Goal: Task Accomplishment & Management: Manage account settings

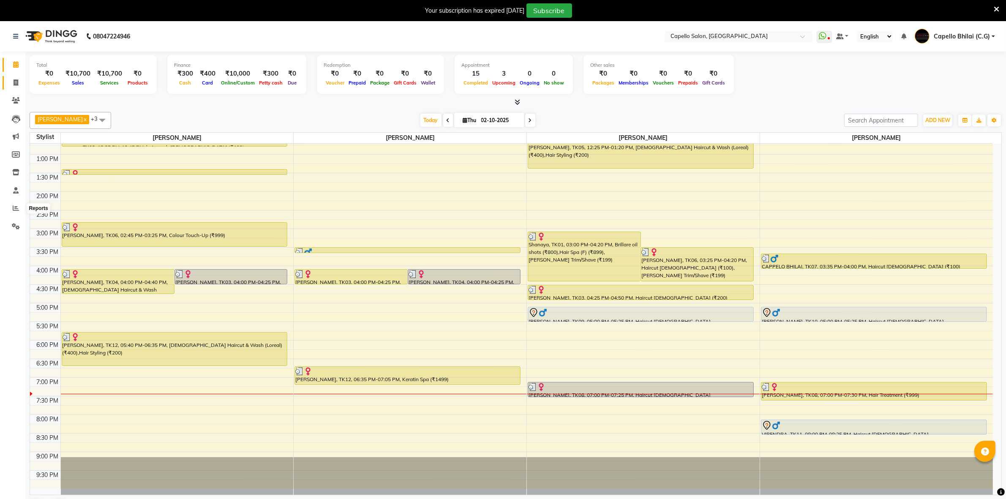
click at [20, 86] on span at bounding box center [15, 83] width 15 height 10
select select "service"
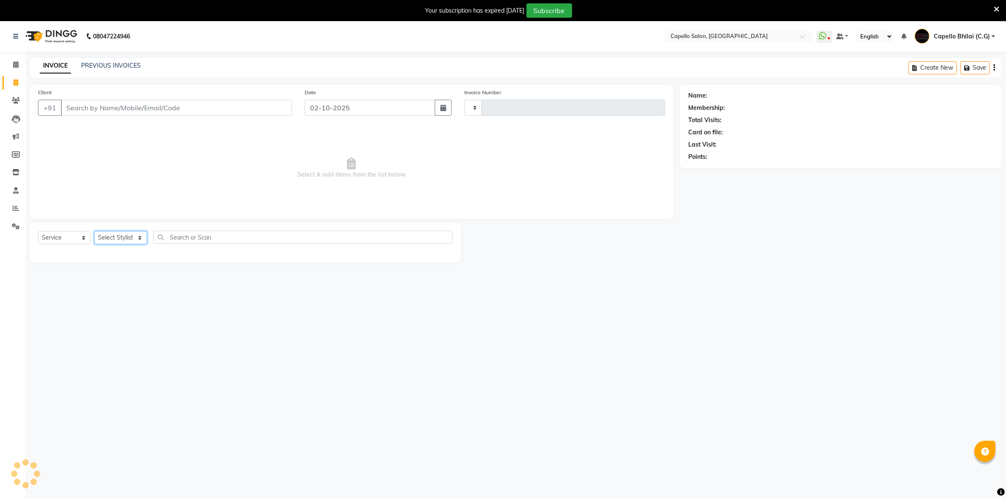
click at [127, 231] on select "Select Stylist" at bounding box center [120, 237] width 53 height 13
click at [136, 241] on select "Select Stylist" at bounding box center [120, 237] width 53 height 13
click at [136, 240] on select "Select Stylist" at bounding box center [120, 237] width 53 height 13
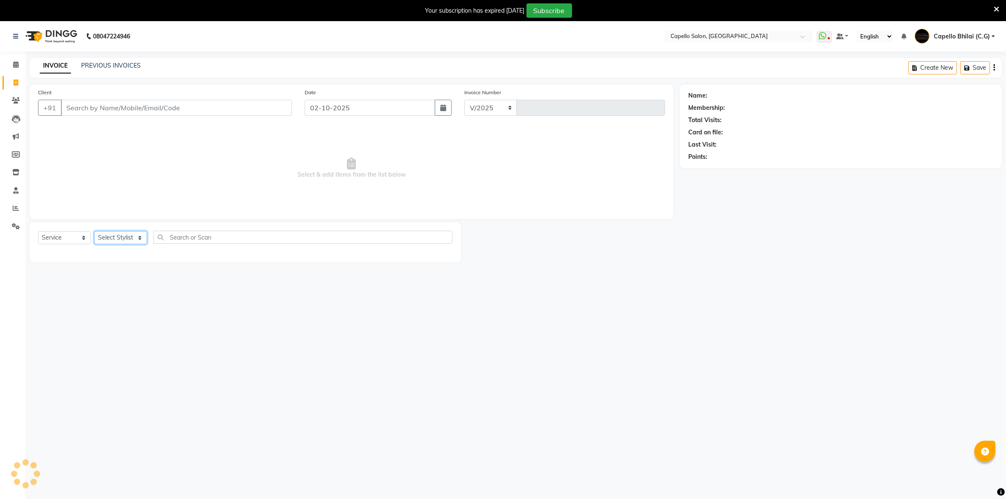
select select "809"
type input "2559"
click at [136, 240] on select "Select Stylist" at bounding box center [120, 237] width 53 height 13
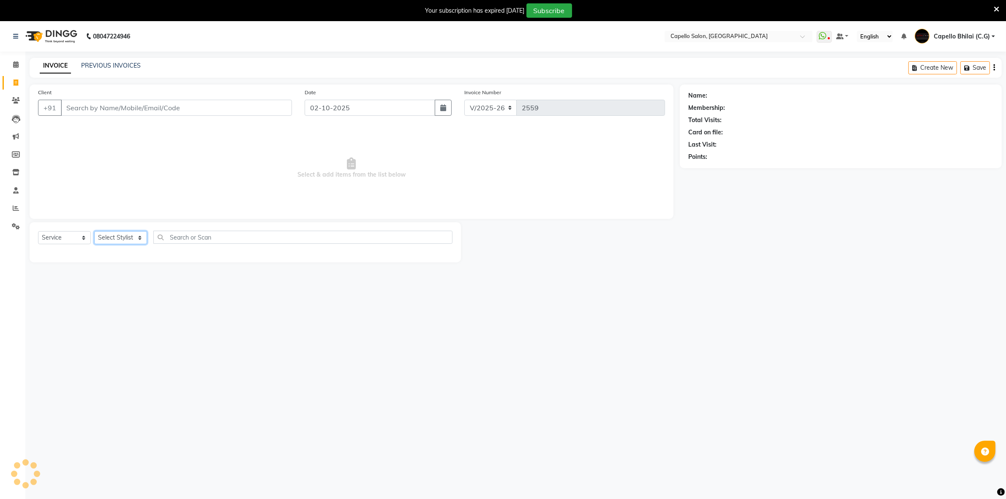
click at [136, 240] on select "Select Stylist" at bounding box center [120, 237] width 53 height 13
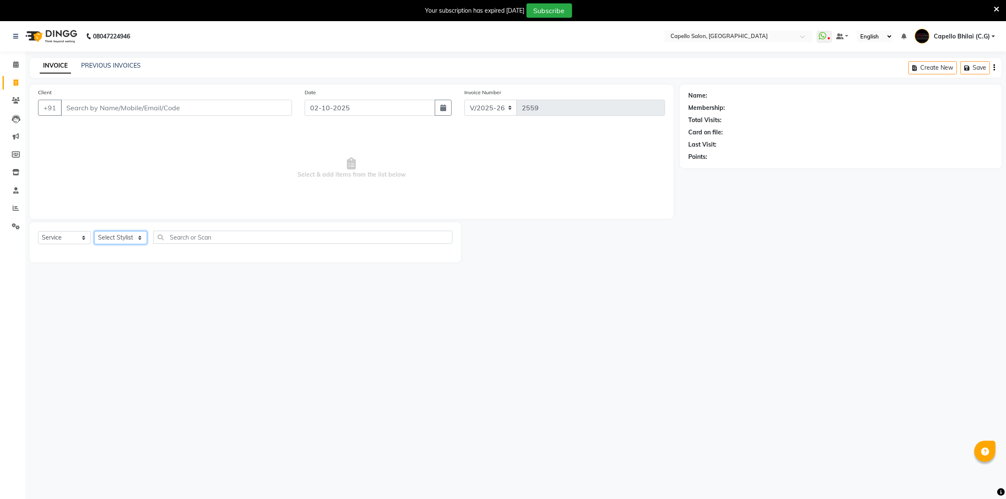
click at [134, 238] on select "Select Stylist ADMIN [PERSON_NAME] [PERSON_NAME] [PERSON_NAME] Bhilai (C.G) [PE…" at bounding box center [120, 237] width 53 height 13
select select "49122"
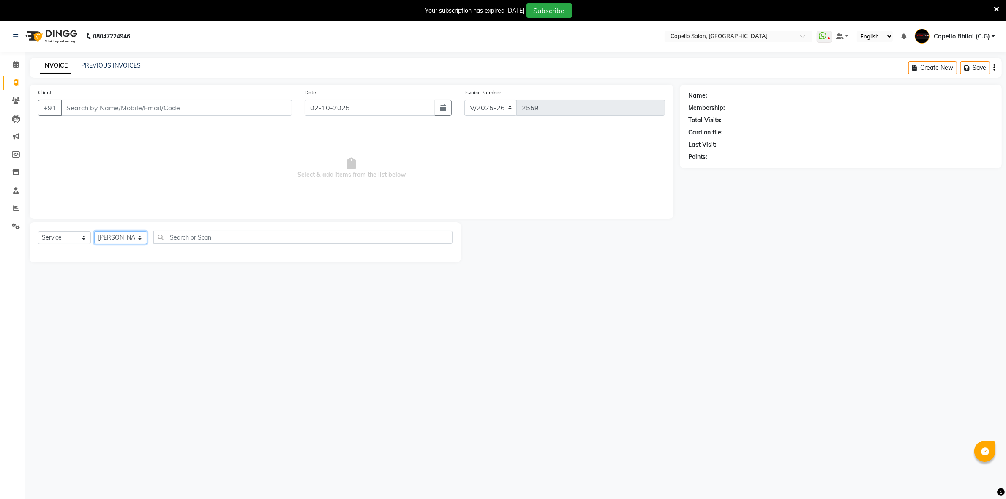
click at [94, 231] on select "Select Stylist ADMIN [PERSON_NAME] [PERSON_NAME] [PERSON_NAME] Bhilai (C.G) [PE…" at bounding box center [120, 237] width 53 height 13
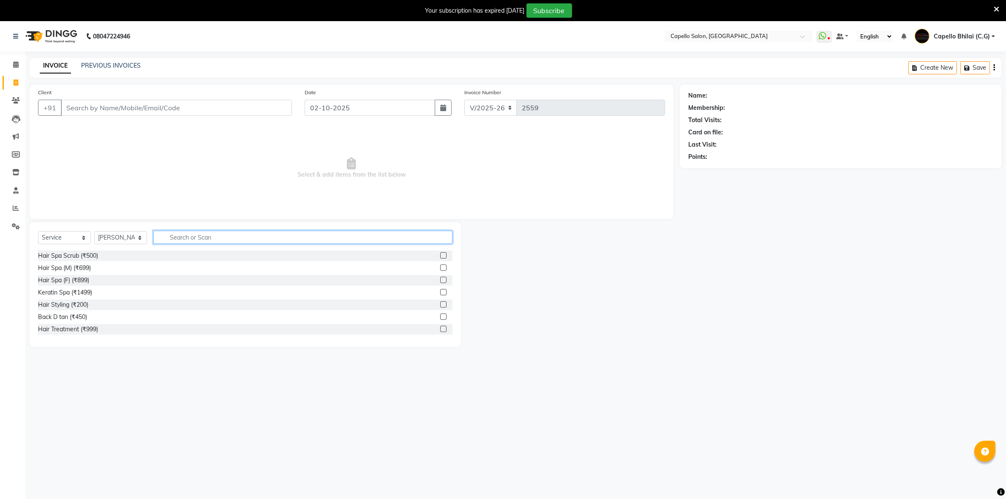
click at [186, 242] on input "text" at bounding box center [302, 237] width 299 height 13
type input "adv"
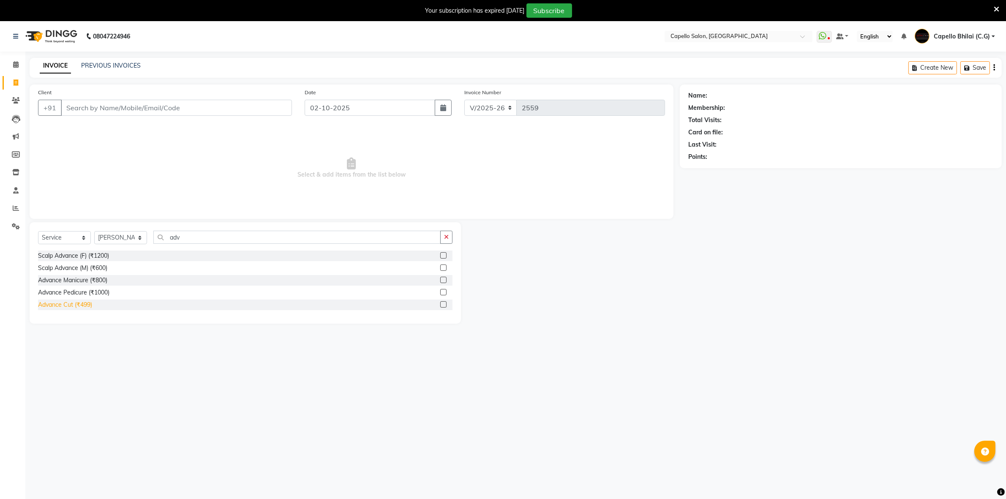
click at [79, 301] on div "Advance Cut (₹499)" at bounding box center [65, 305] width 54 height 9
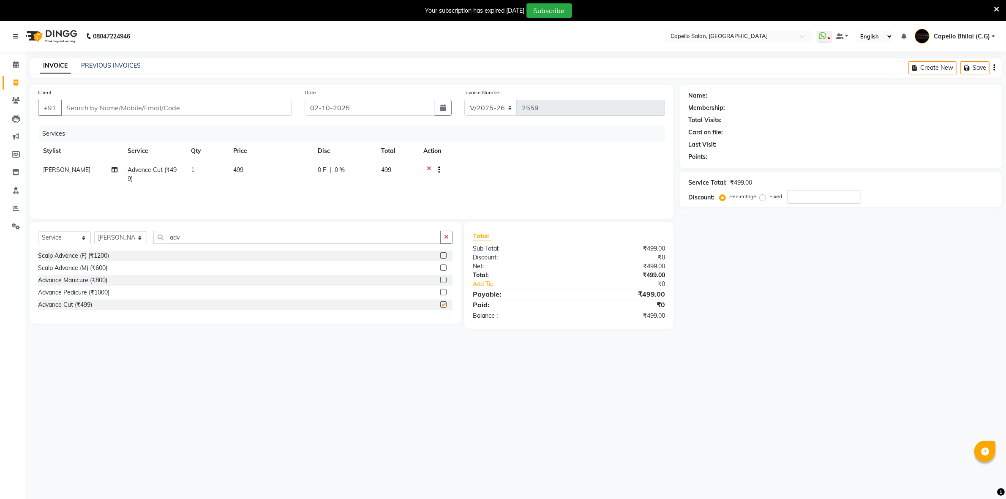
checkbox input "false"
click at [278, 181] on td "499" at bounding box center [270, 175] width 85 height 28
select select "49122"
click at [296, 178] on input "499" at bounding box center [310, 172] width 74 height 13
type input "4"
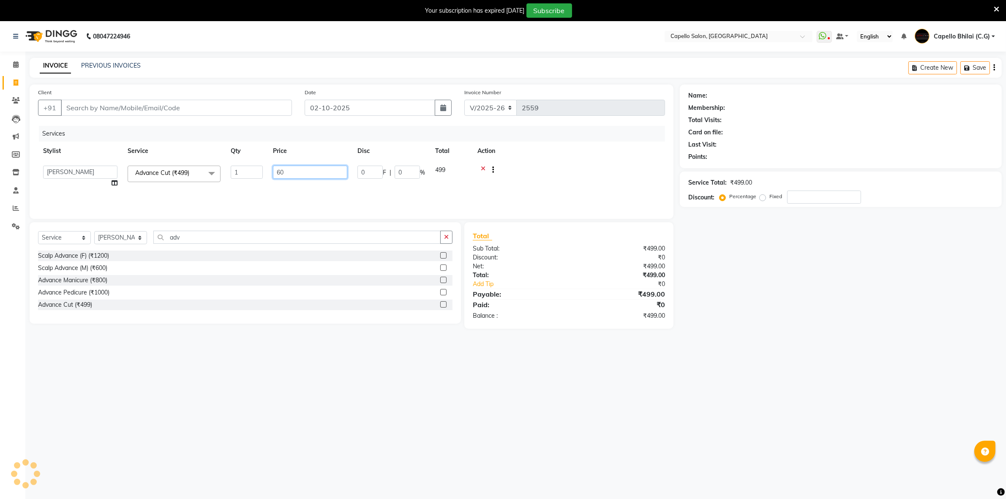
type input "600"
click at [279, 199] on div "Services Stylist Service Qty Price Disc Total Action ADMIN Anjali Tandia Ashish…" at bounding box center [351, 168] width 627 height 85
click at [213, 225] on div "Select Service Product Membership Package Voucher Prepaid Gift Card Select Styl…" at bounding box center [246, 272] width 432 height 101
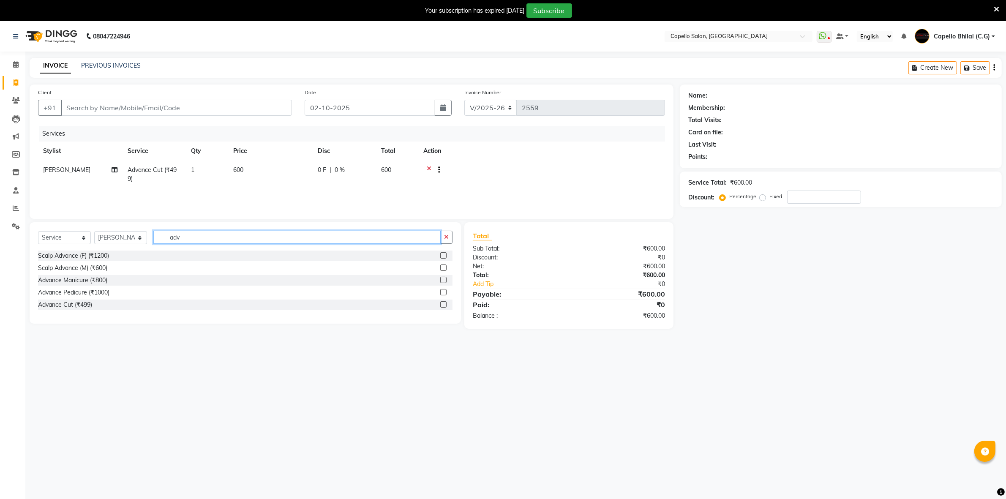
click at [211, 239] on input "adv" at bounding box center [296, 237] width 287 height 13
type input "a"
type input "was"
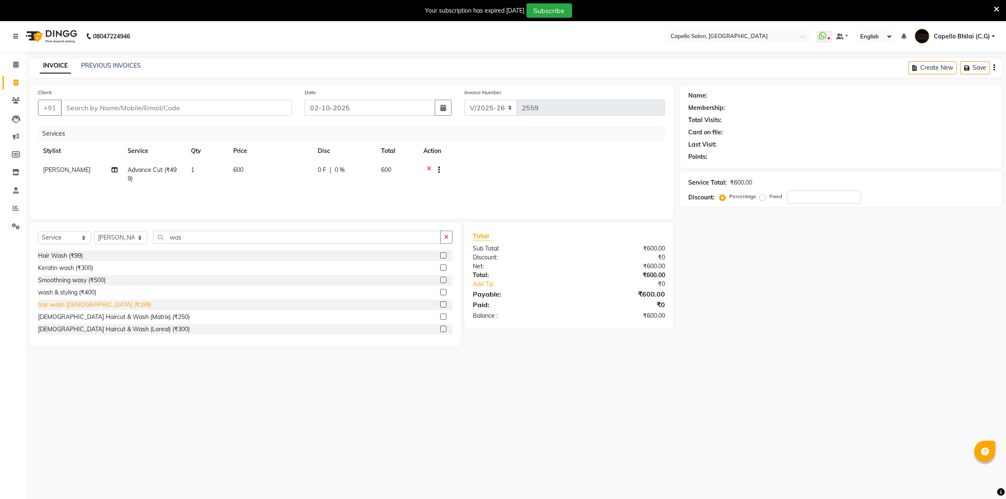
click at [98, 303] on div "hair wash [DEMOGRAPHIC_DATA] (₹199)" at bounding box center [94, 305] width 113 height 9
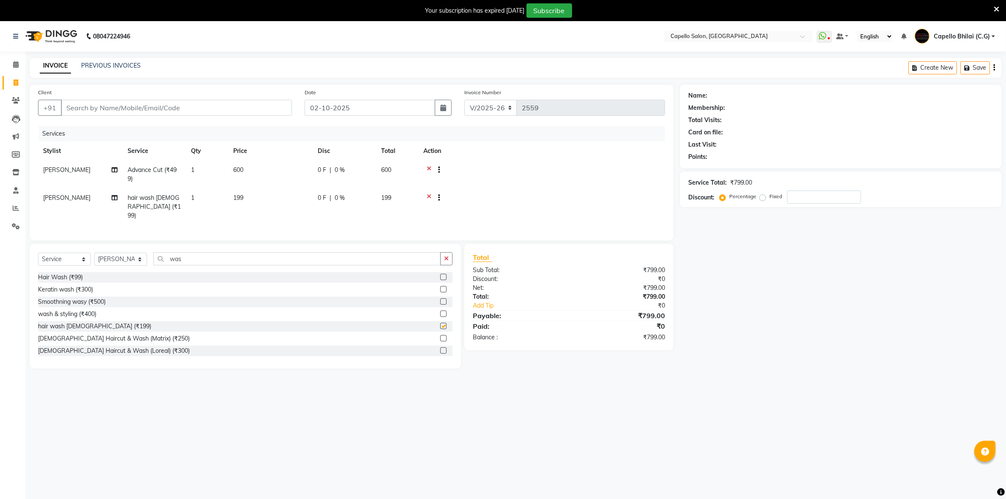
checkbox input "false"
click at [254, 202] on td "199" at bounding box center [270, 207] width 85 height 37
select select "49122"
click at [302, 195] on input "199" at bounding box center [310, 192] width 74 height 13
type input "1"
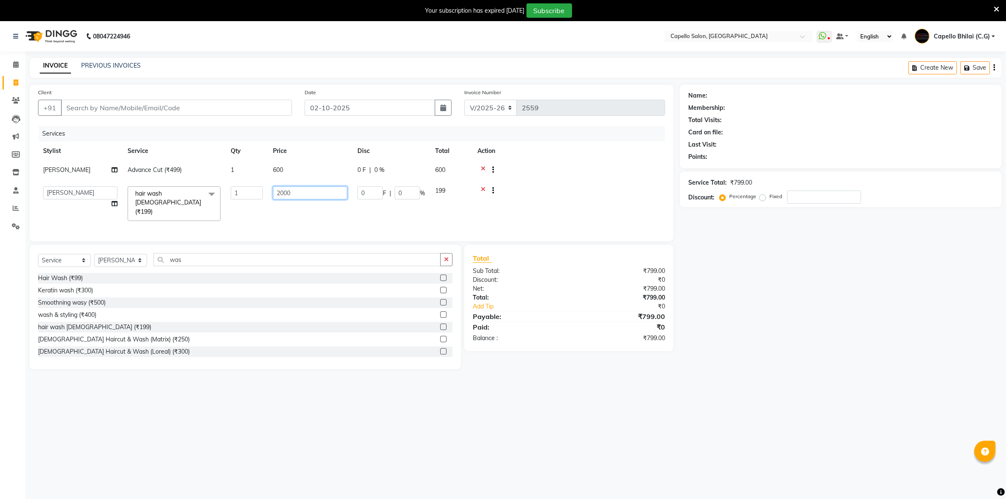
type input "200"
click at [291, 210] on td "200" at bounding box center [270, 207] width 85 height 37
select select "49122"
click at [178, 119] on div "Client +91" at bounding box center [165, 105] width 267 height 35
click at [176, 104] on input "Client" at bounding box center [176, 108] width 231 height 16
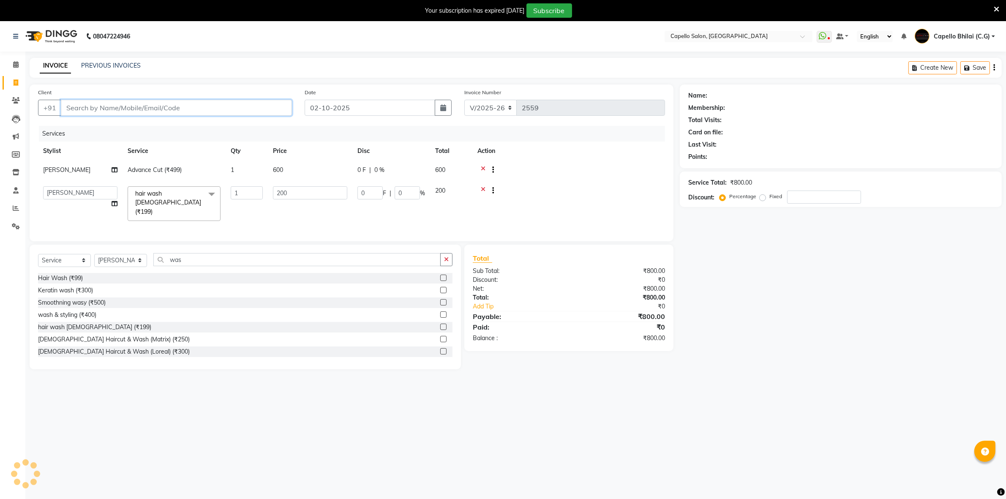
type input "9"
type input "0"
click at [91, 107] on input "9011297777" at bounding box center [155, 108] width 188 height 16
click at [273, 197] on input "200" at bounding box center [310, 192] width 74 height 13
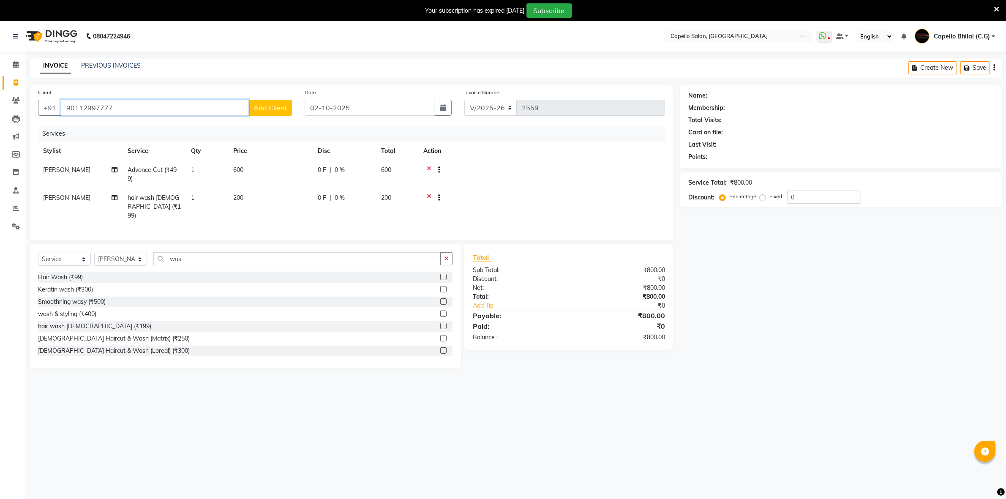
click at [130, 104] on input "90112997777" at bounding box center [155, 108] width 188 height 16
type input "9"
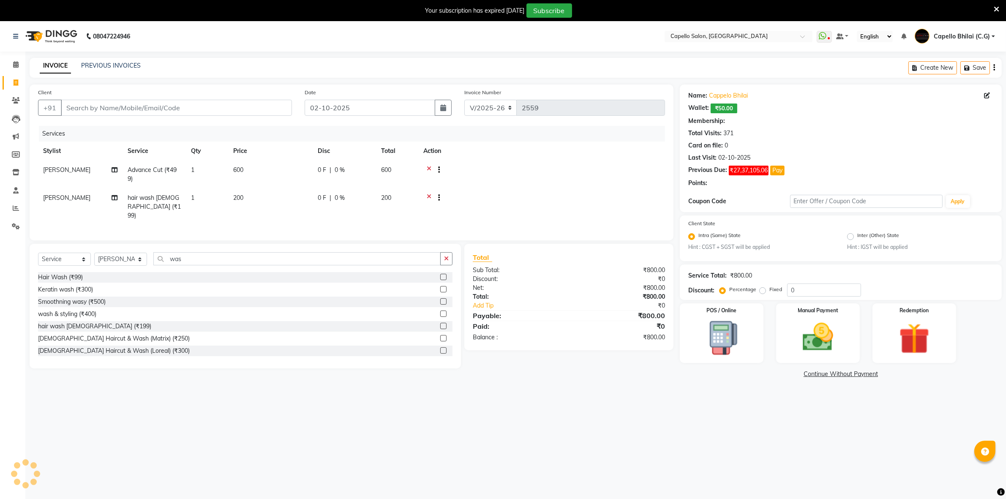
select select "1: Object"
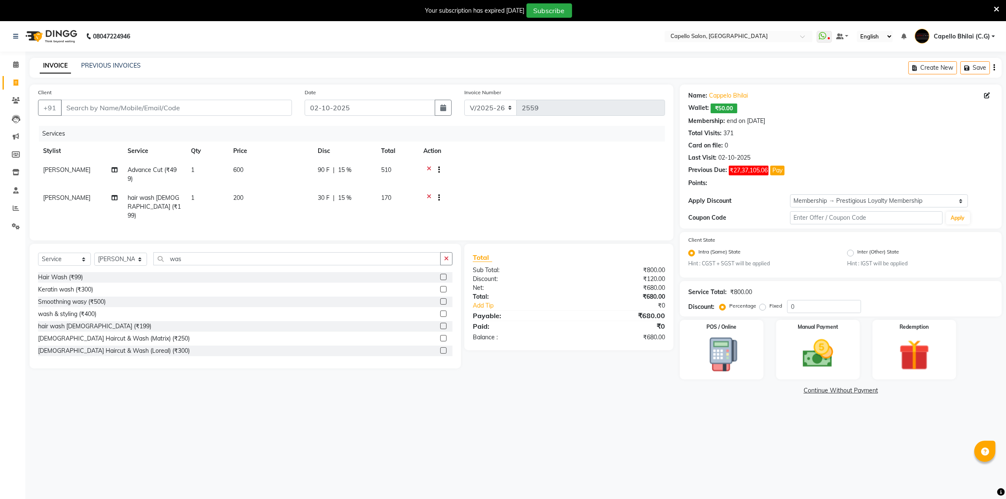
type input "15"
click at [171, 122] on div "Client +91" at bounding box center [165, 105] width 267 height 35
click at [163, 112] on input "Client" at bounding box center [176, 108] width 231 height 16
type input "62"
type input "0"
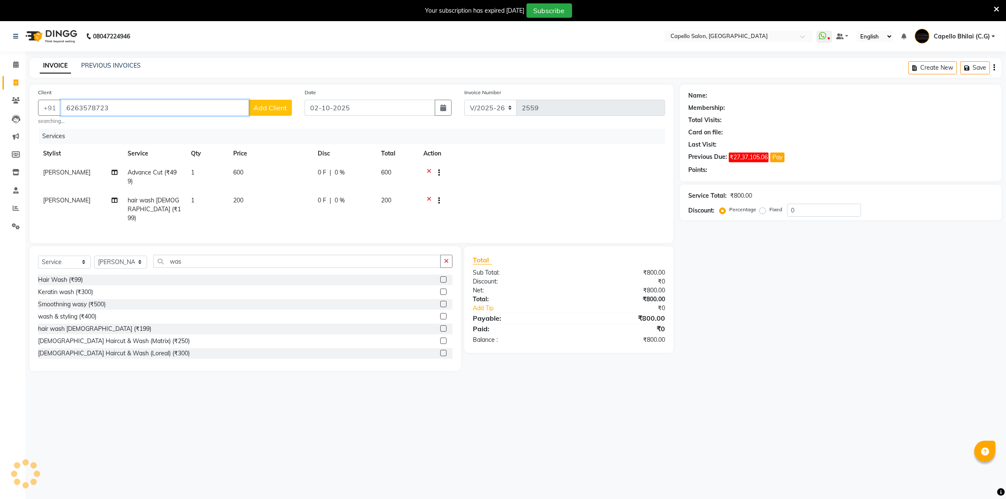
type input "6263578723"
click at [553, 168] on div at bounding box center [542, 173] width 237 height 11
click at [804, 211] on input "0" at bounding box center [824, 210] width 74 height 13
click at [342, 488] on div "08047224946 Select Location × Capello Salon, Bhilai WhatsApp Status ✕ Status: D…" at bounding box center [503, 270] width 1006 height 499
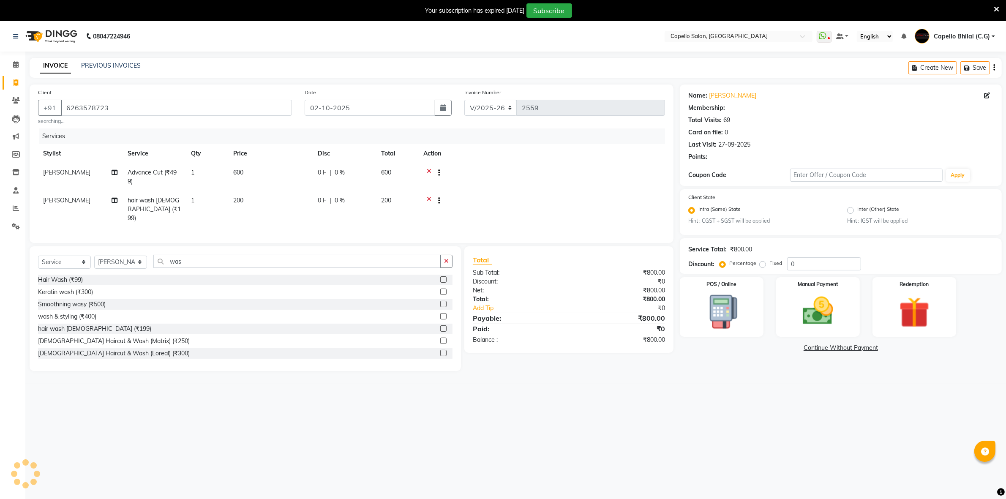
select select "1: Object"
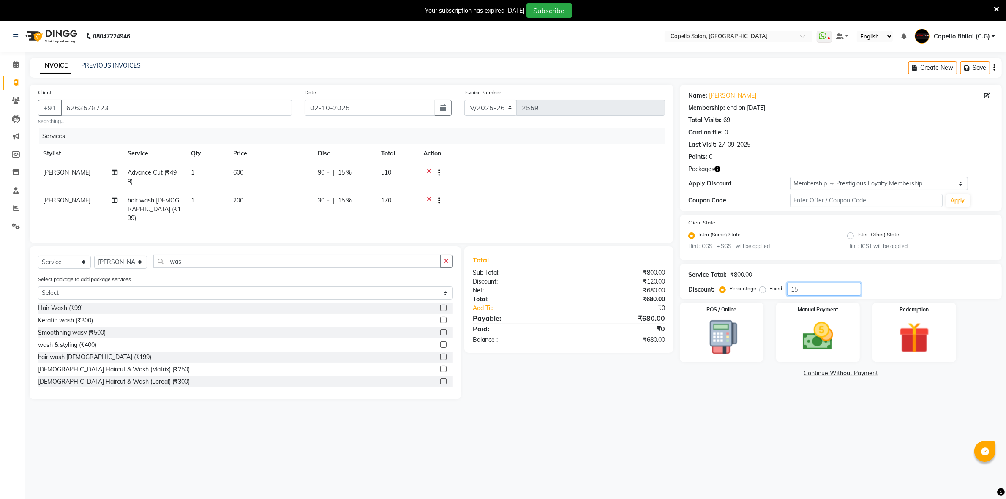
click at [812, 283] on input "15" at bounding box center [824, 289] width 74 height 13
type input "1"
type input "0"
click at [582, 399] on main "INVOICE PREVIOUS INVOICES Create New Save Client +91 6263578723 searching... Da…" at bounding box center [515, 235] width 981 height 354
click at [802, 324] on img at bounding box center [818, 336] width 52 height 37
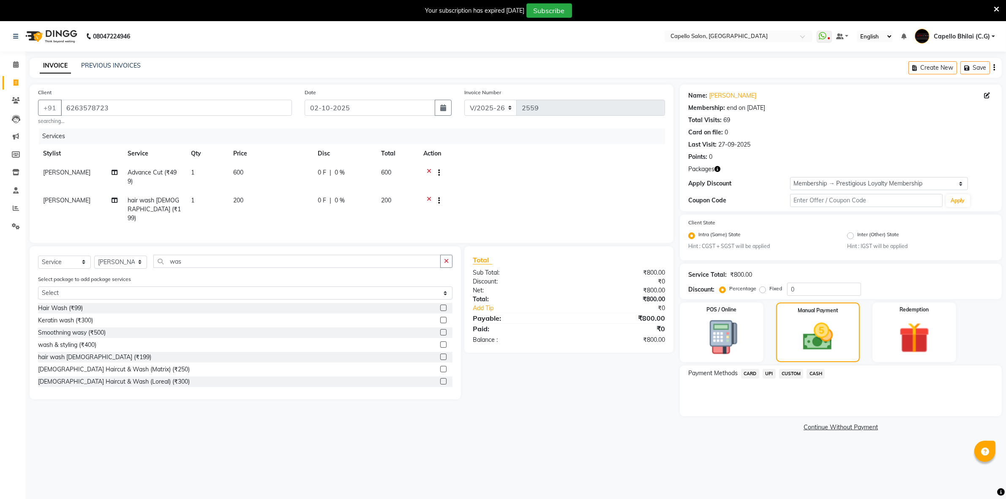
click at [772, 375] on span "UPI" at bounding box center [769, 374] width 13 height 10
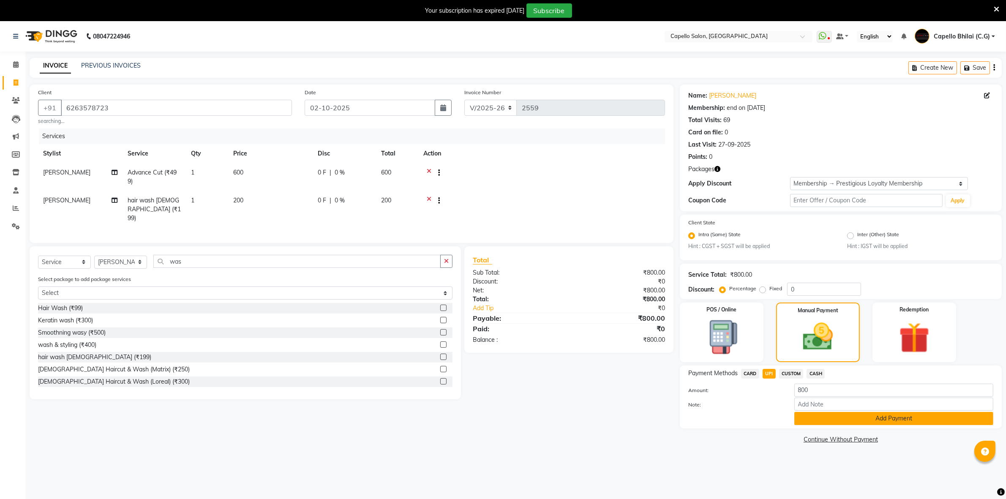
click at [828, 420] on button "Add Payment" at bounding box center [894, 418] width 199 height 13
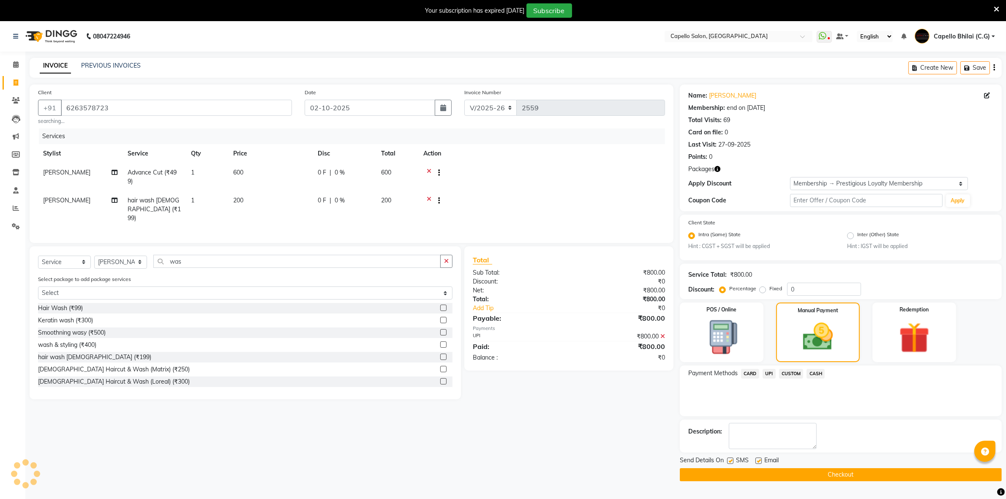
scroll to position [21, 0]
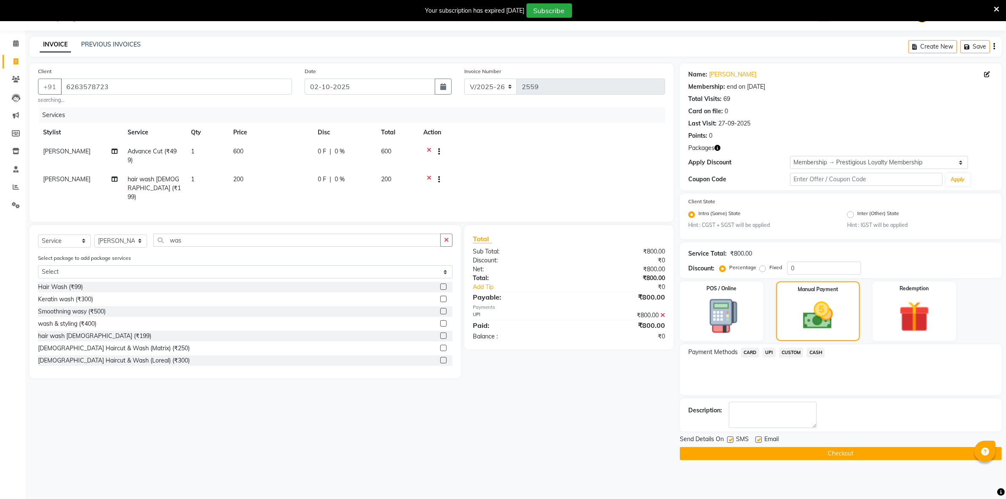
click at [757, 438] on label at bounding box center [759, 440] width 6 height 6
click at [757, 438] on input "checkbox" at bounding box center [758, 439] width 5 height 5
checkbox input "false"
click at [732, 439] on label at bounding box center [730, 440] width 6 height 6
click at [732, 439] on input "checkbox" at bounding box center [729, 439] width 5 height 5
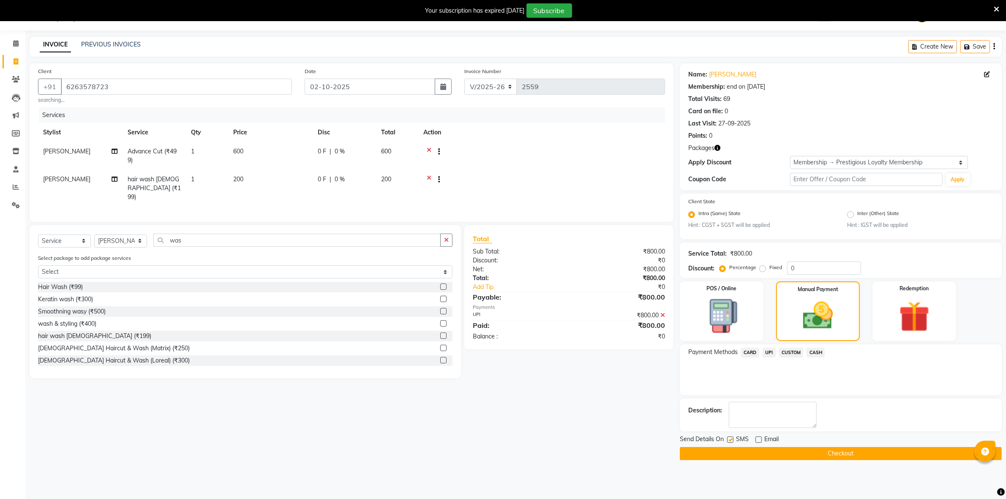
checkbox input "false"
click at [713, 459] on button "Checkout" at bounding box center [841, 453] width 322 height 13
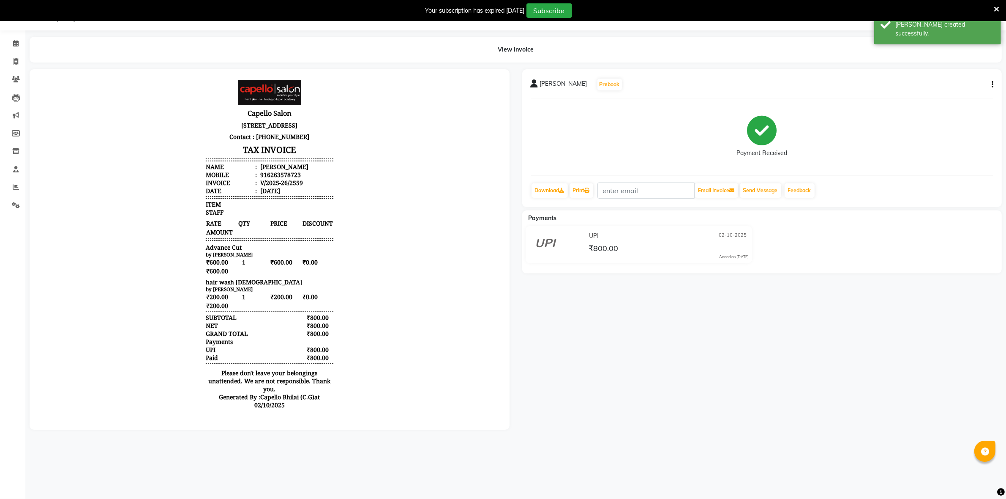
scroll to position [6, 0]
click at [19, 44] on span at bounding box center [15, 44] width 15 height 10
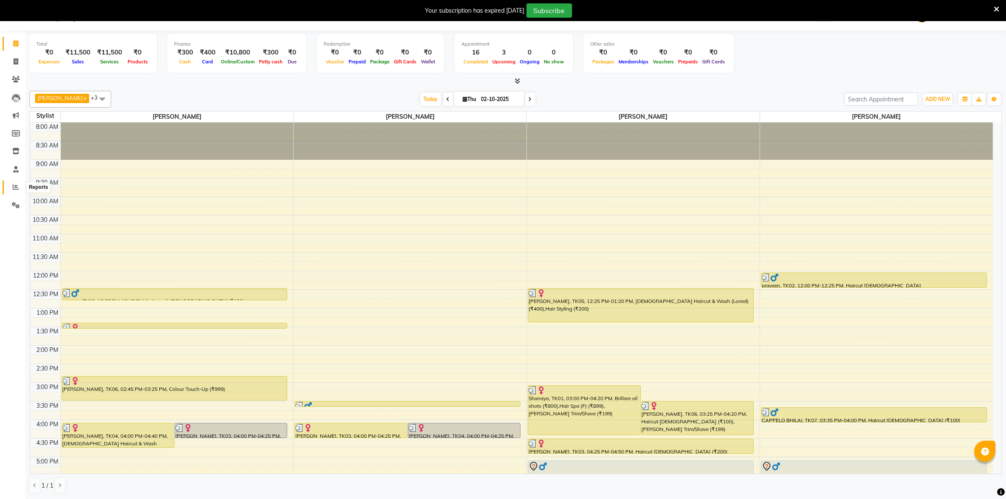
click at [15, 189] on icon at bounding box center [16, 187] width 6 height 6
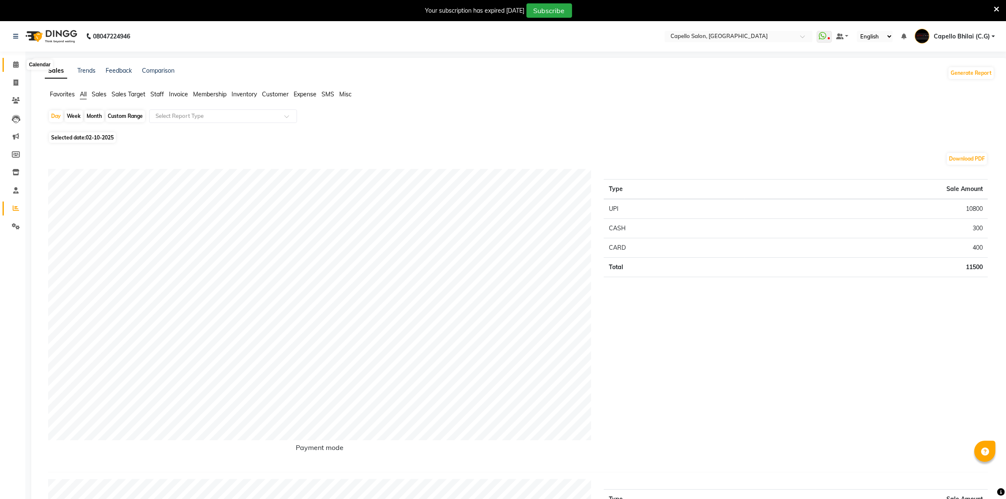
click at [17, 65] on icon at bounding box center [15, 64] width 5 height 6
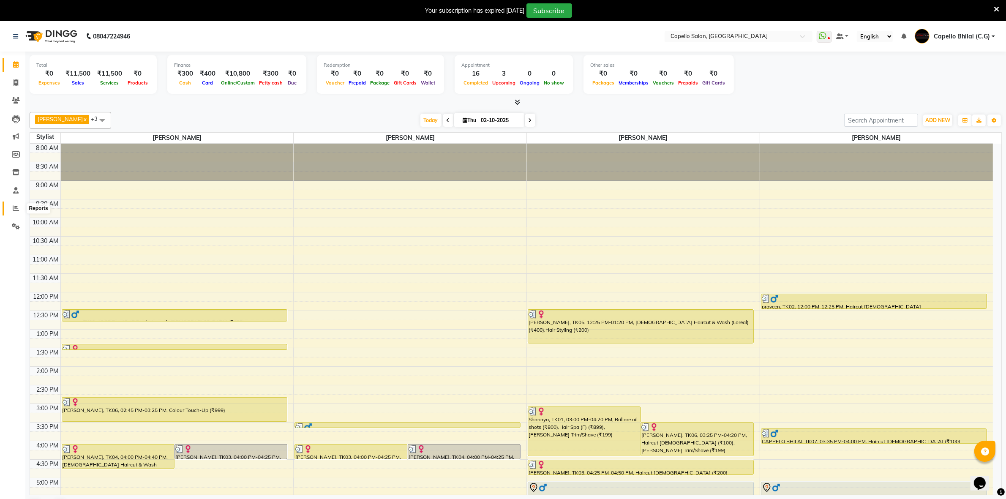
click at [20, 209] on span at bounding box center [15, 209] width 15 height 10
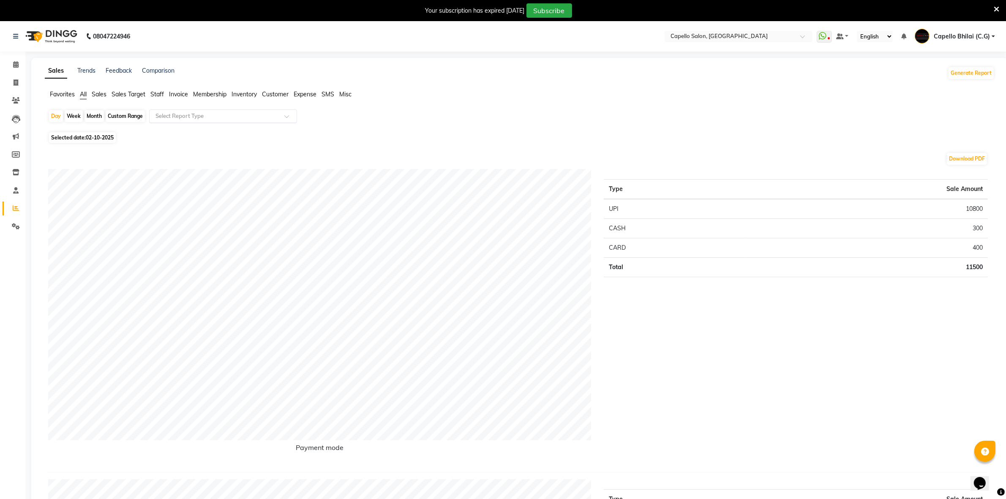
click at [176, 111] on div "Select Report Type" at bounding box center [223, 116] width 148 height 14
type input "ser"
click at [206, 162] on div "Staff by service" at bounding box center [223, 167] width 147 height 17
select select "full_report"
select select "csv"
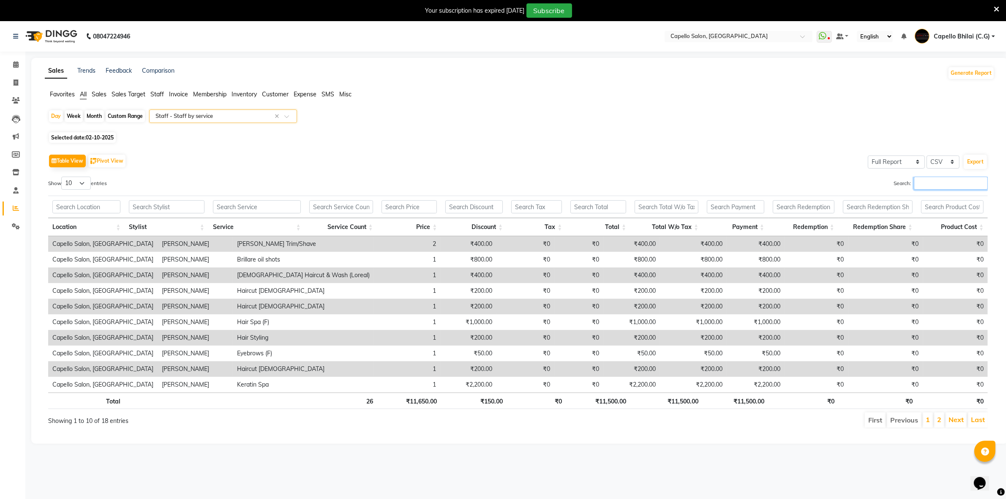
click at [940, 180] on input "Search:" at bounding box center [951, 183] width 74 height 13
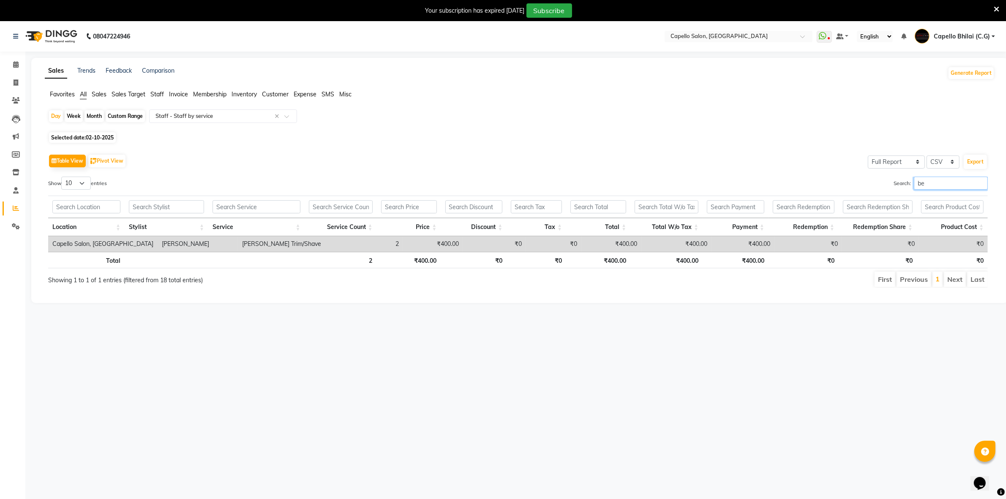
type input "b"
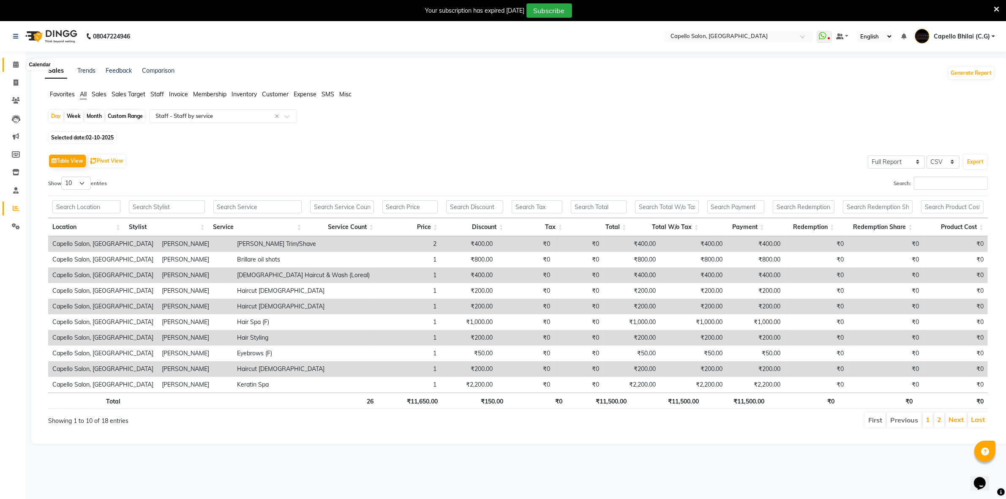
click at [10, 64] on span at bounding box center [15, 65] width 15 height 10
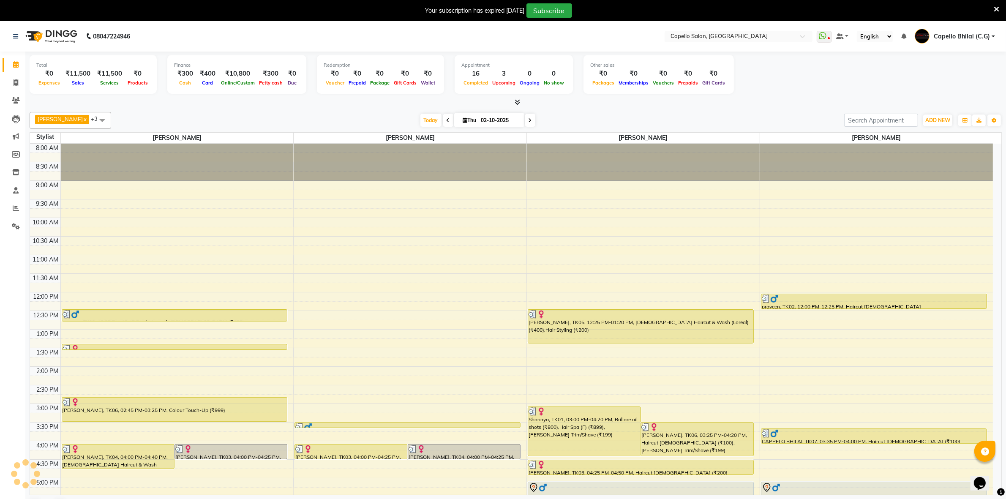
scroll to position [159, 0]
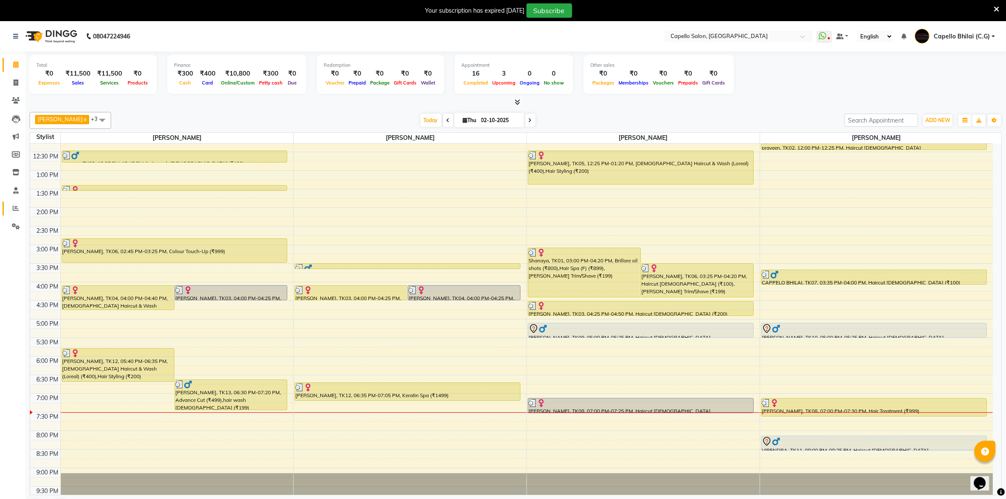
click at [11, 202] on link "Reports" at bounding box center [13, 209] width 20 height 14
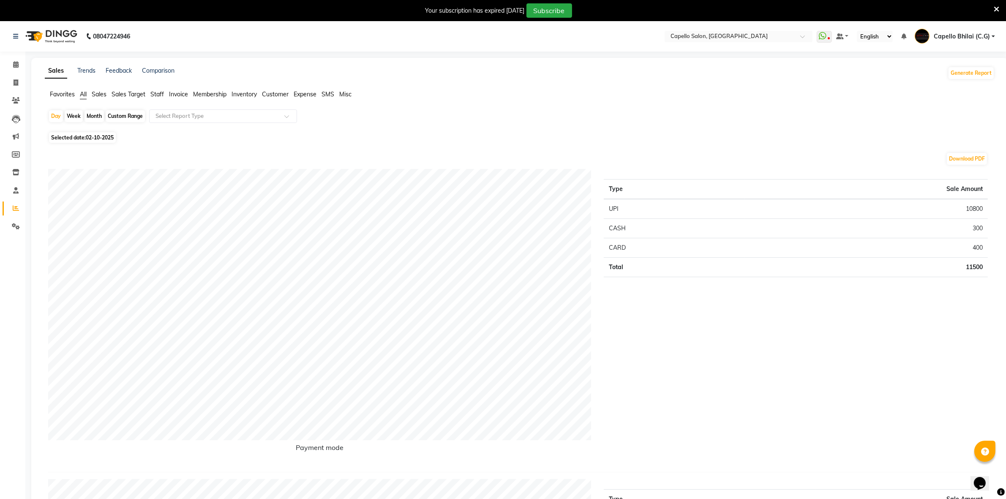
click at [160, 92] on span "Staff" at bounding box center [157, 94] width 14 height 8
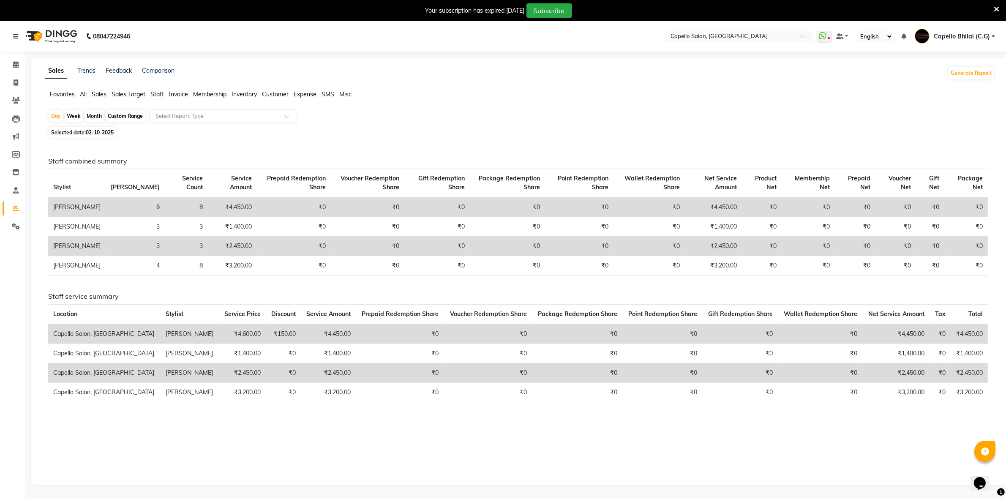
click at [172, 115] on input "text" at bounding box center [215, 116] width 122 height 8
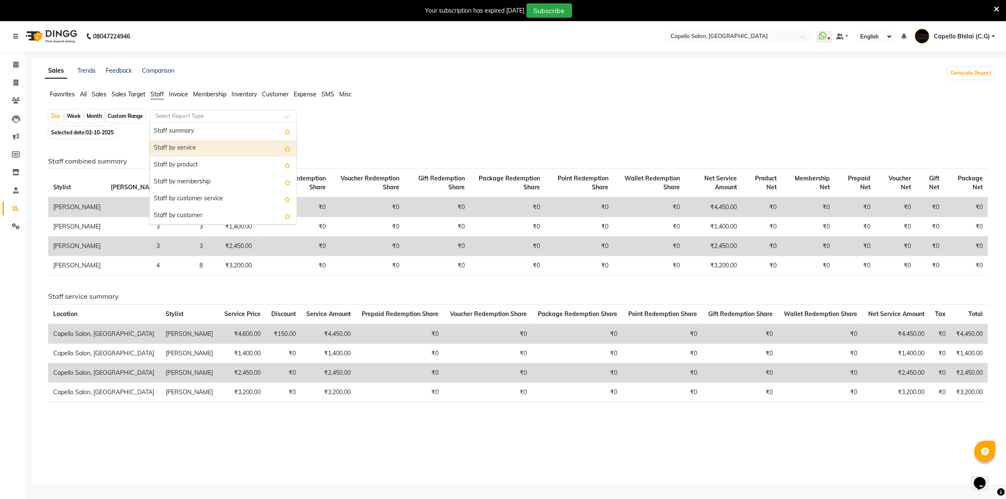
click at [178, 149] on div "Staff by service" at bounding box center [223, 148] width 147 height 17
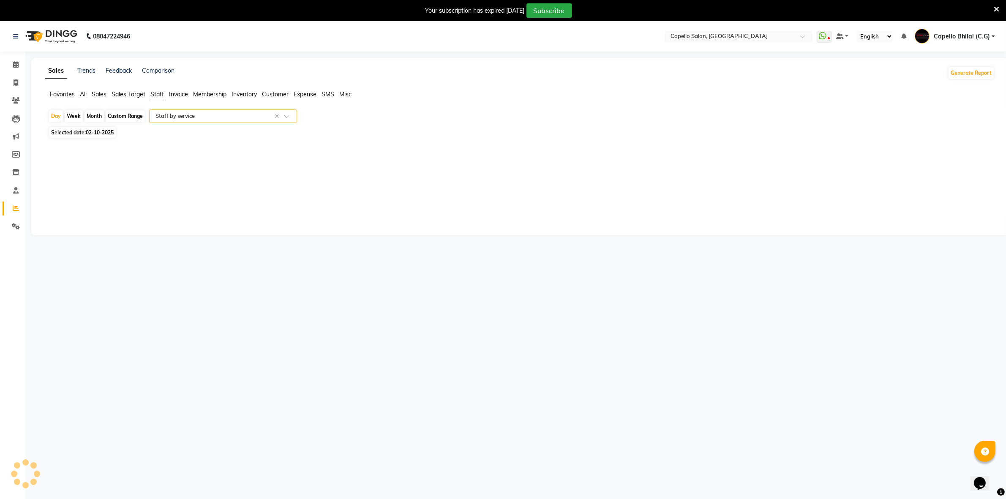
select select "full_report"
select select "csv"
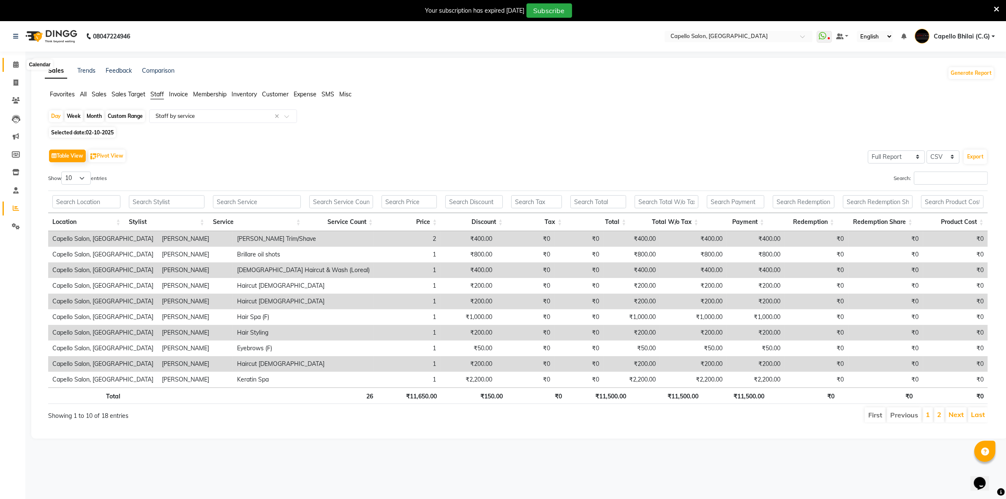
click at [20, 65] on span at bounding box center [15, 65] width 15 height 10
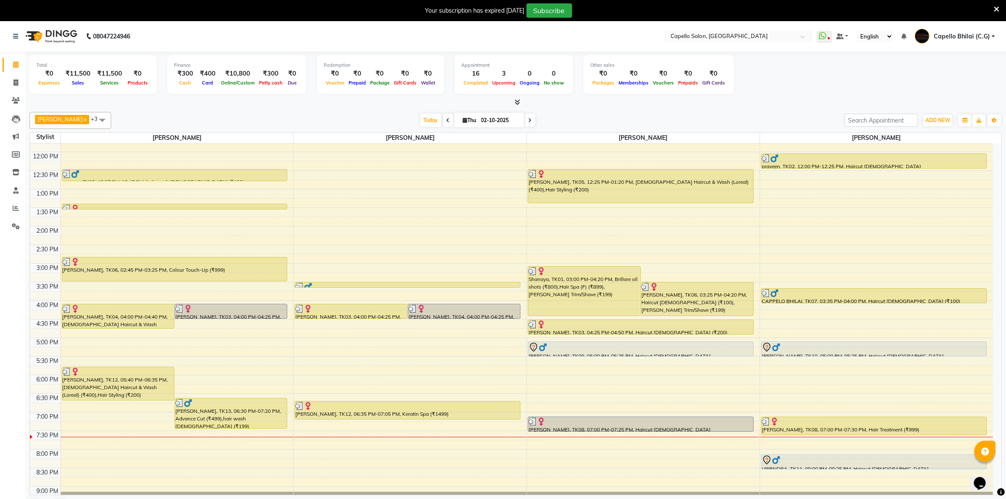
scroll to position [159, 0]
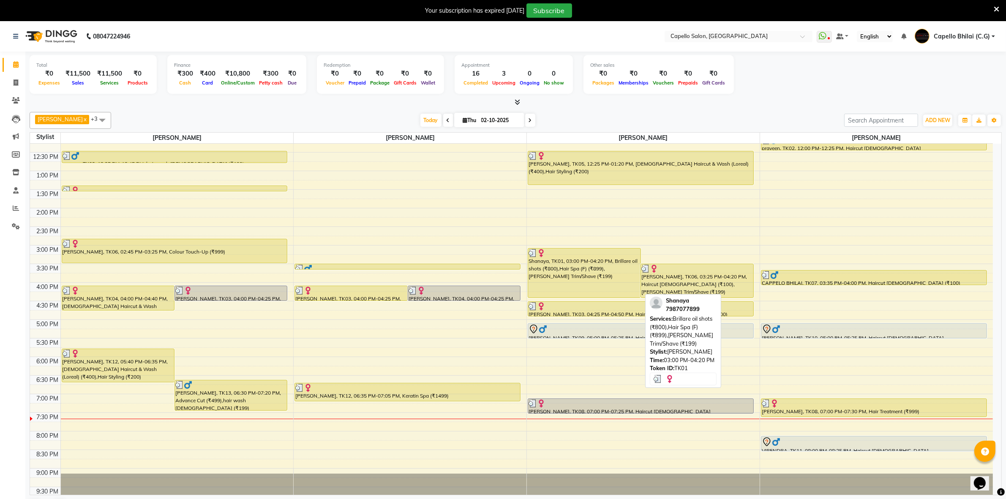
click at [551, 276] on div "Shanaya, TK01, 03:00 PM-04:20 PM, Brillare oil shots (₹800),Hair Spa (F) (₹899)…" at bounding box center [584, 273] width 112 height 49
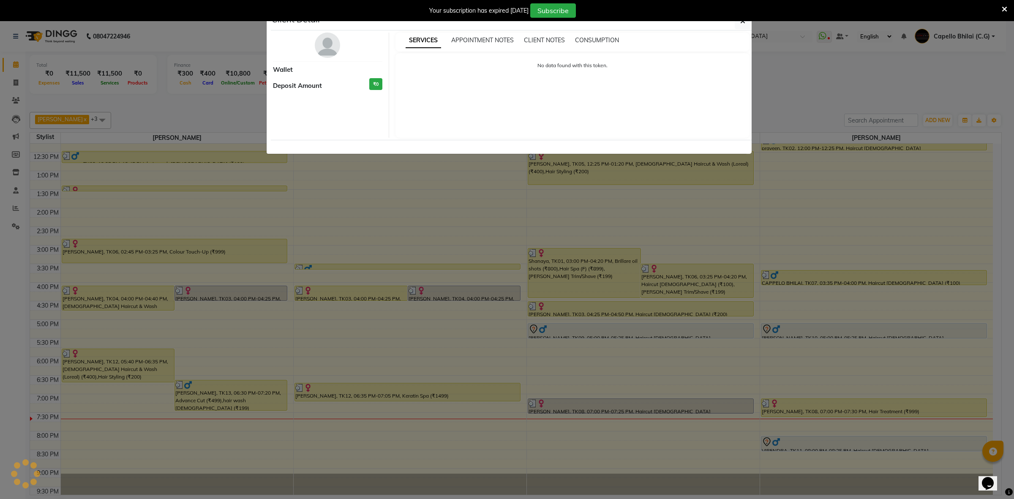
select select "3"
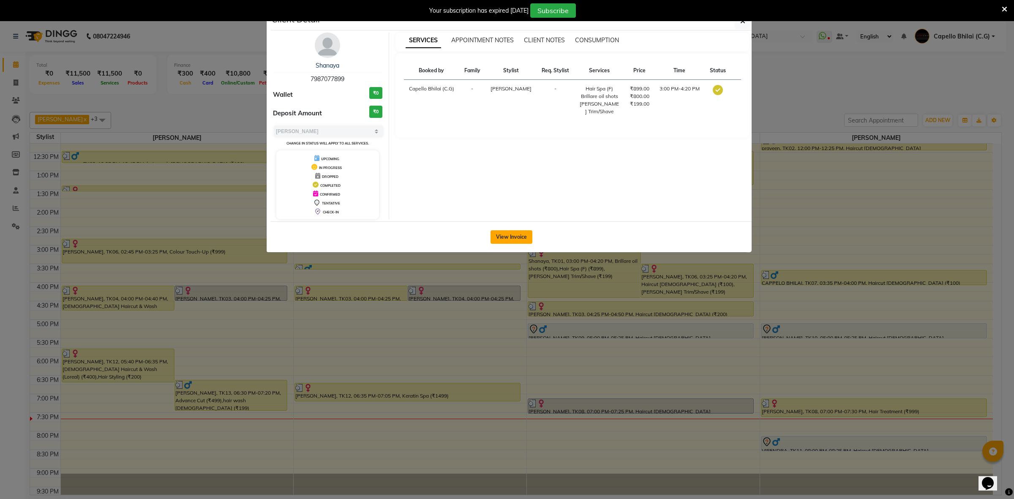
click at [516, 237] on button "View Invoice" at bounding box center [512, 237] width 42 height 14
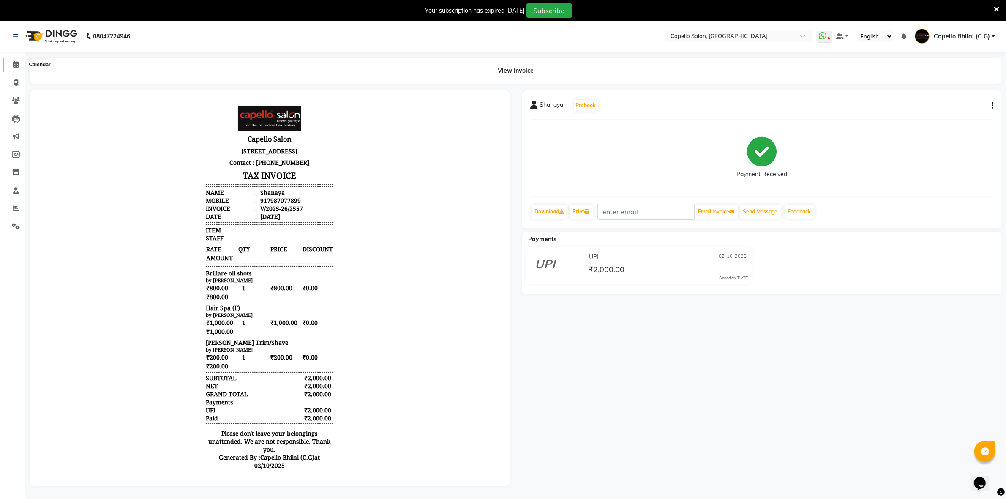
click at [18, 61] on span at bounding box center [15, 65] width 15 height 10
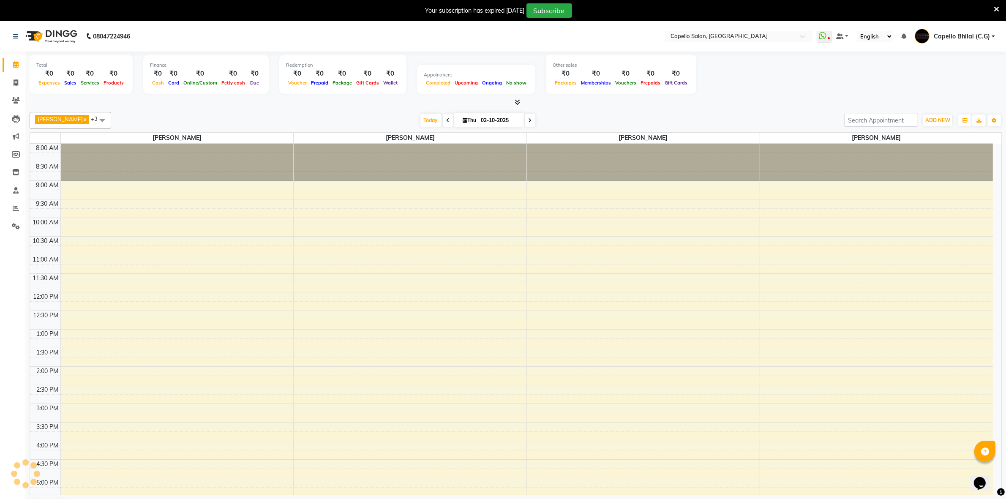
scroll to position [159, 0]
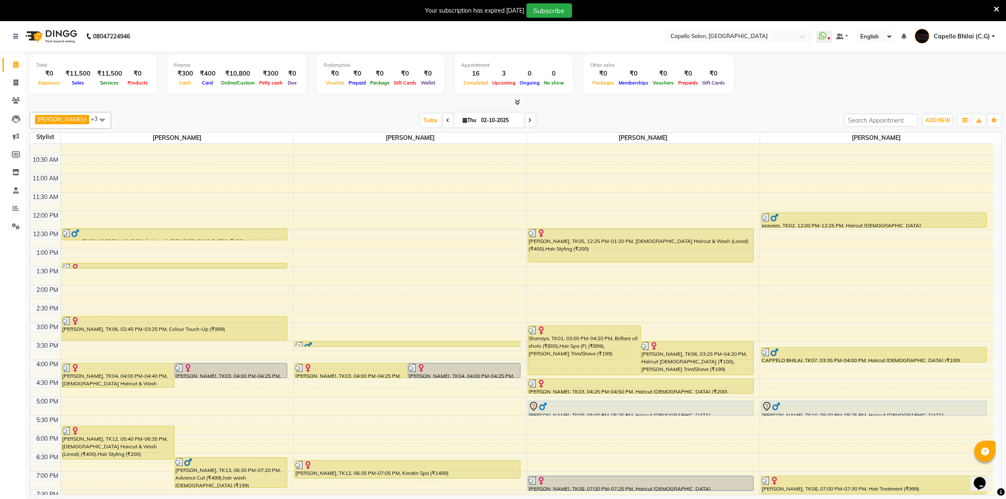
scroll to position [106, 0]
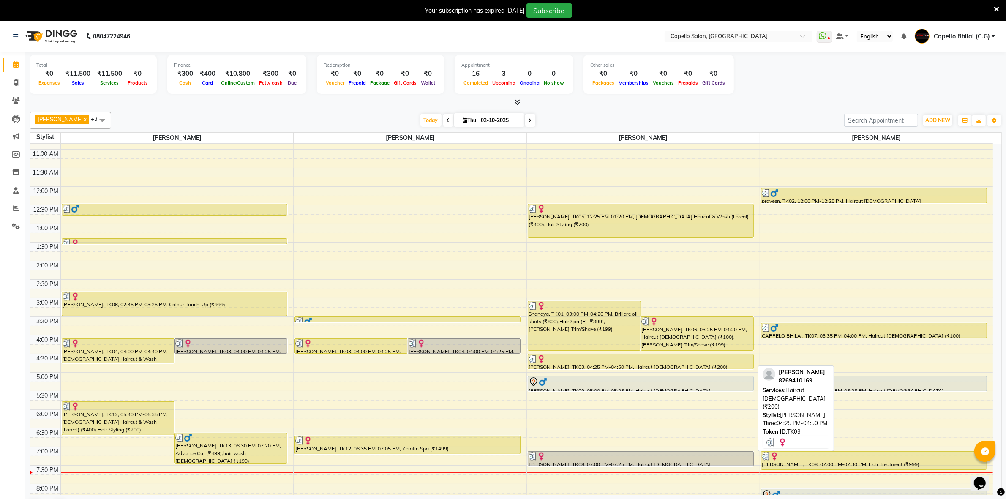
click at [559, 366] on div "[PERSON_NAME], TK03, 04:25 PM-04:50 PM, Haircut [DEMOGRAPHIC_DATA] (₹200)" at bounding box center [640, 362] width 225 height 14
select select "3"
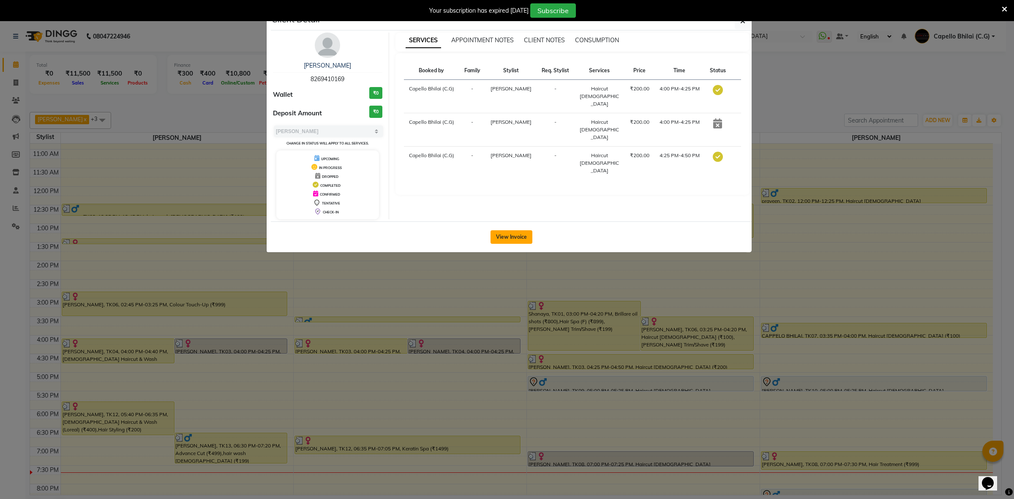
click at [508, 240] on button "View Invoice" at bounding box center [512, 237] width 42 height 14
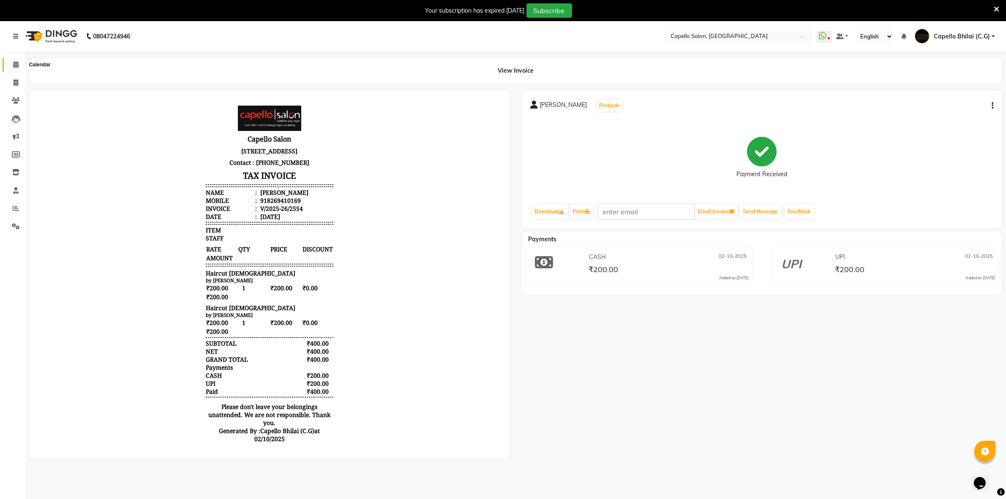
click at [16, 64] on icon at bounding box center [15, 64] width 5 height 6
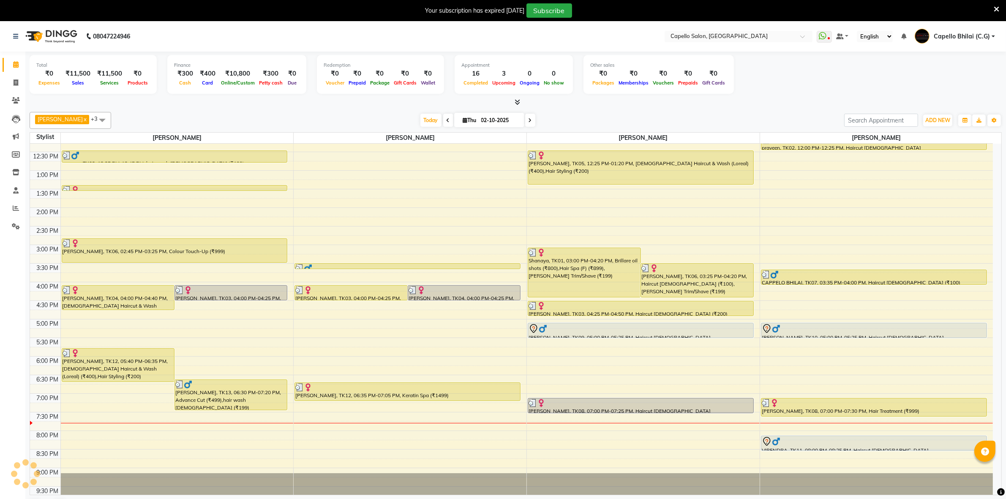
scroll to position [22, 0]
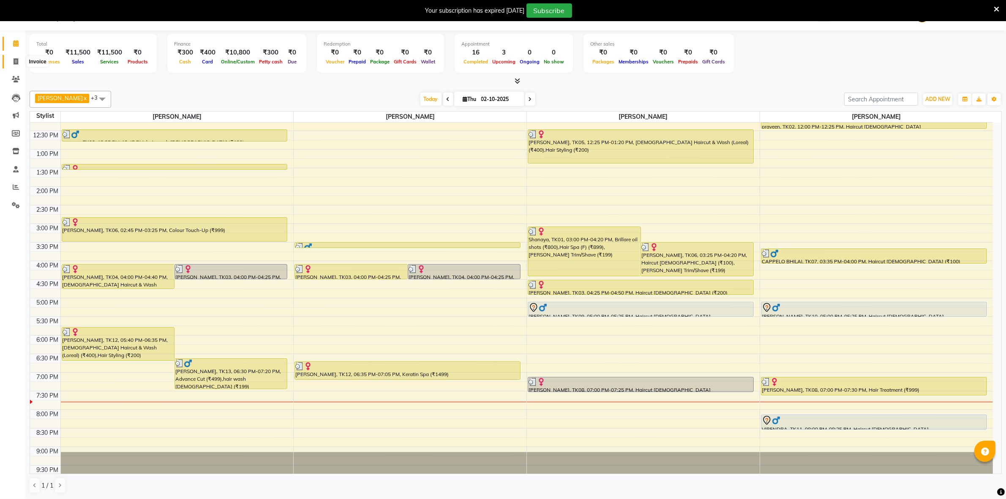
click at [16, 63] on icon at bounding box center [16, 61] width 5 height 6
select select "service"
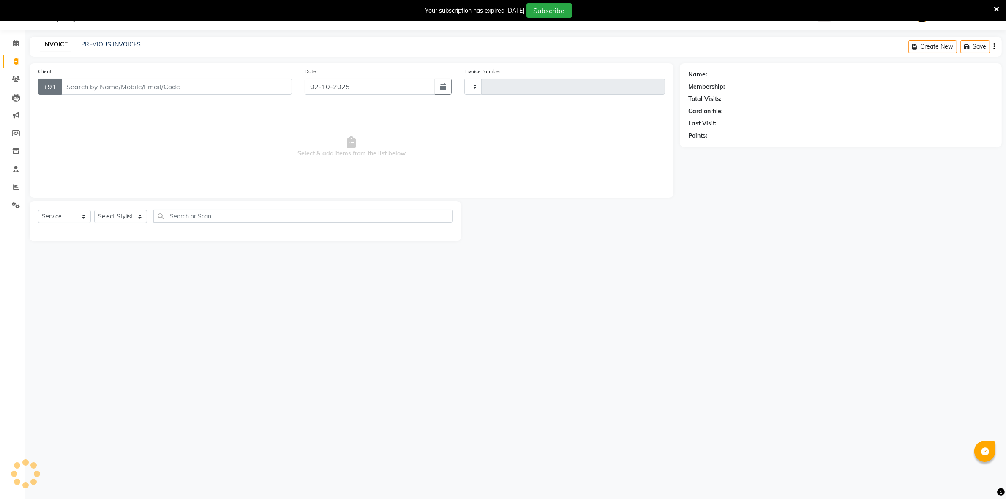
type input "2560"
select select "809"
click at [120, 217] on select "Select Stylist ADMIN [PERSON_NAME] [PERSON_NAME] [PERSON_NAME] Bhilai (C.G) [PE…" at bounding box center [120, 216] width 53 height 13
select select "21871"
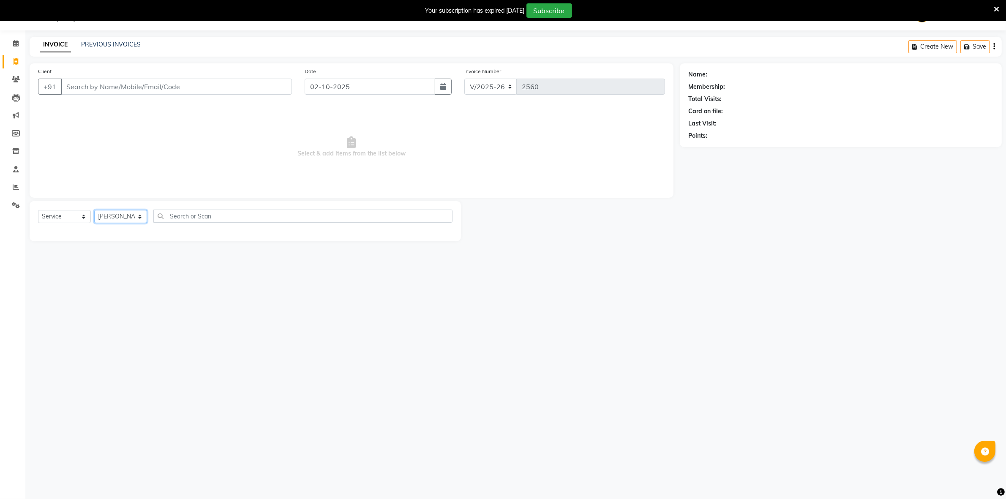
click at [94, 210] on select "Select Stylist ADMIN [PERSON_NAME] [PERSON_NAME] [PERSON_NAME] Bhilai (C.G) [PE…" at bounding box center [120, 216] width 53 height 13
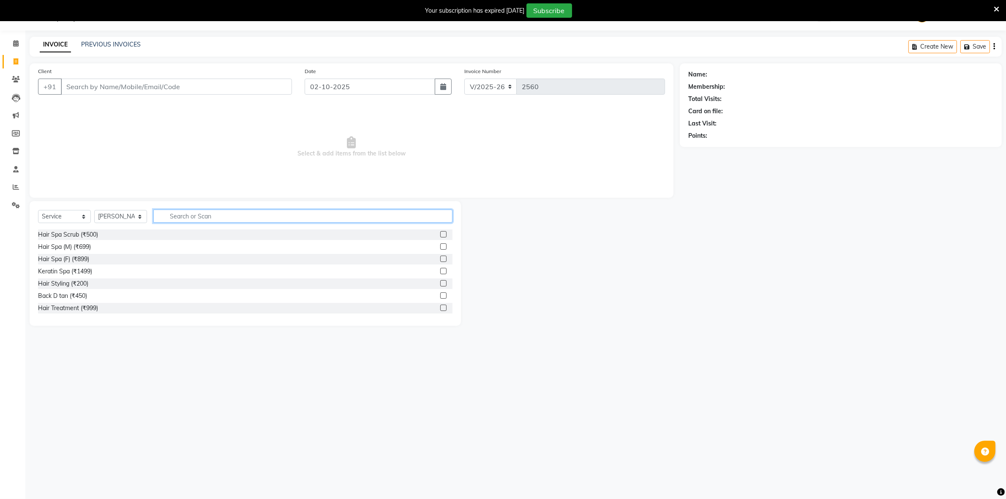
click at [205, 216] on input "text" at bounding box center [302, 216] width 299 height 13
type input "ey"
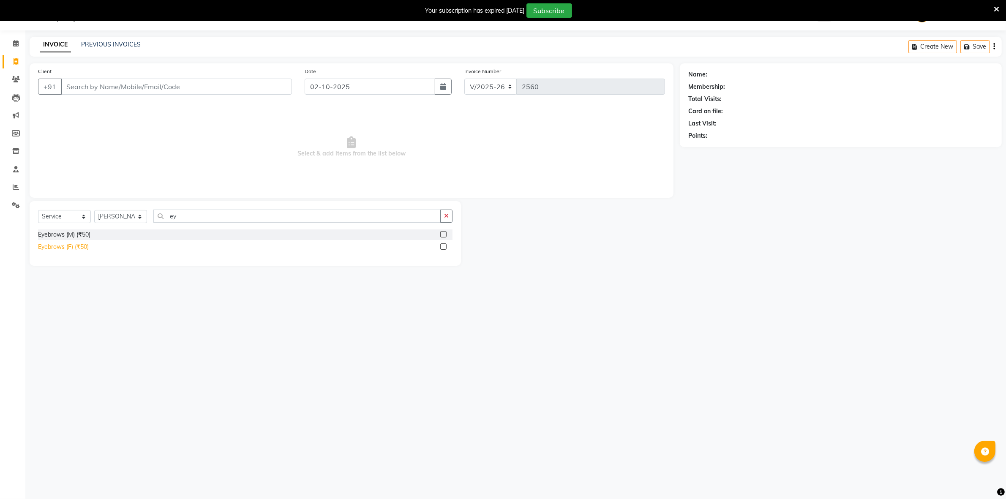
click at [54, 250] on div "Eyebrows (F) (₹50)" at bounding box center [63, 247] width 51 height 9
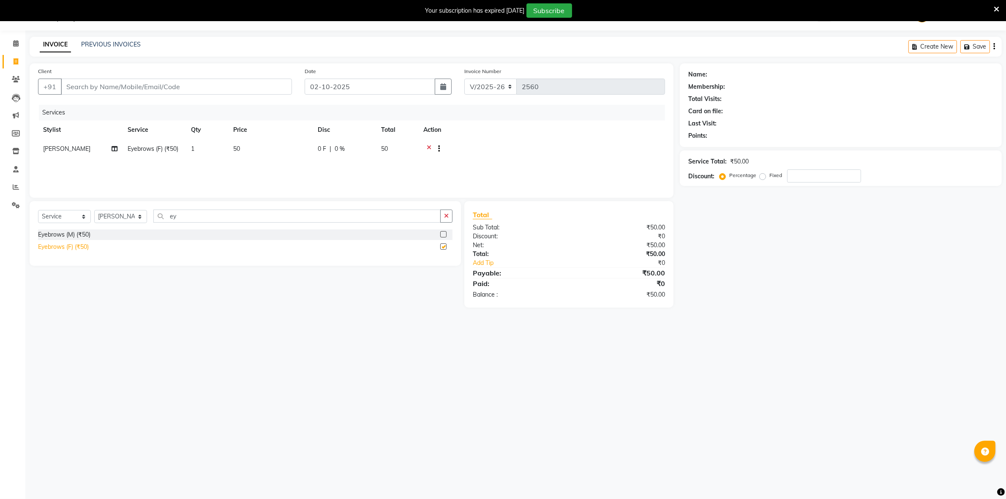
checkbox input "false"
click at [93, 87] on input "Client" at bounding box center [176, 87] width 231 height 16
type input "9"
type input "0"
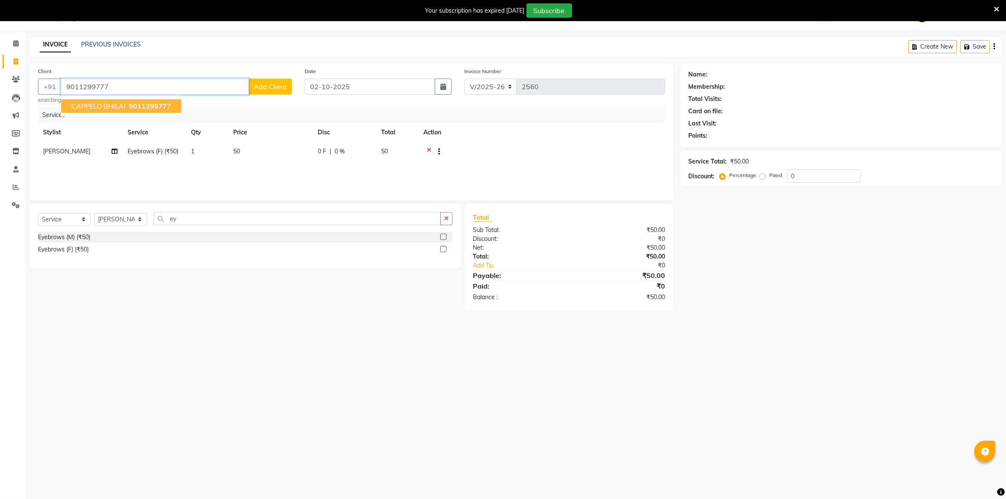
type input "9011299777"
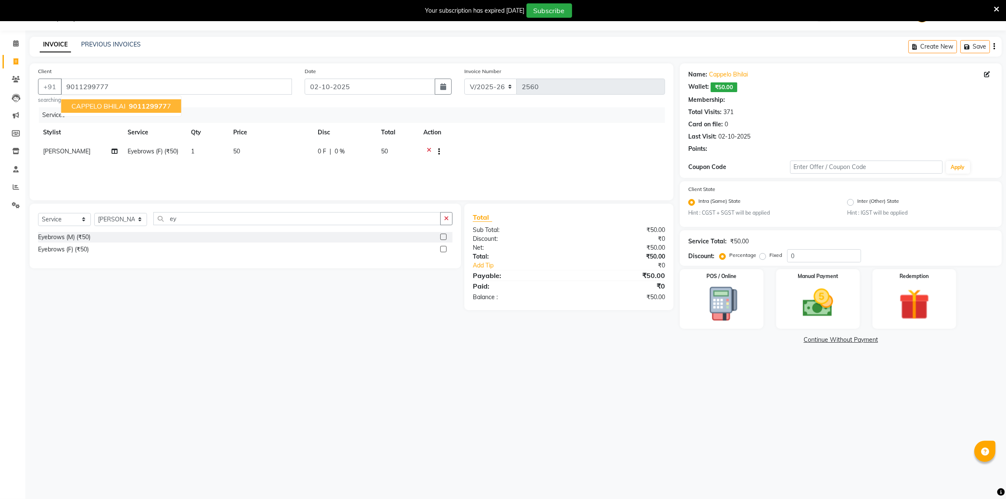
select select "1: Object"
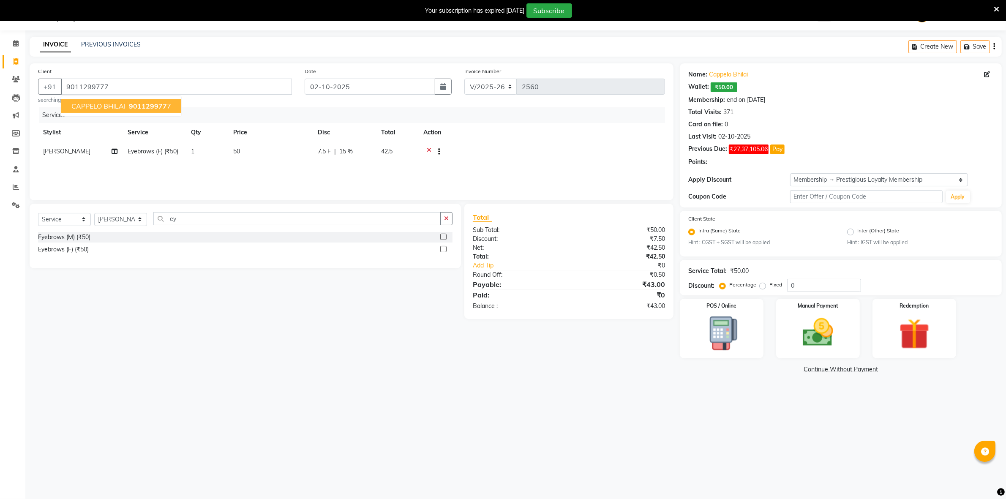
type input "15"
click at [132, 218] on select "Select Stylist ADMIN [PERSON_NAME] [PERSON_NAME] [PERSON_NAME] Bhilai (C.G) [PE…" at bounding box center [120, 219] width 53 height 13
select select "60545"
click at [94, 213] on select "Select Stylist ADMIN [PERSON_NAME] [PERSON_NAME] [PERSON_NAME] Bhilai (C.G) [PE…" at bounding box center [120, 219] width 53 height 13
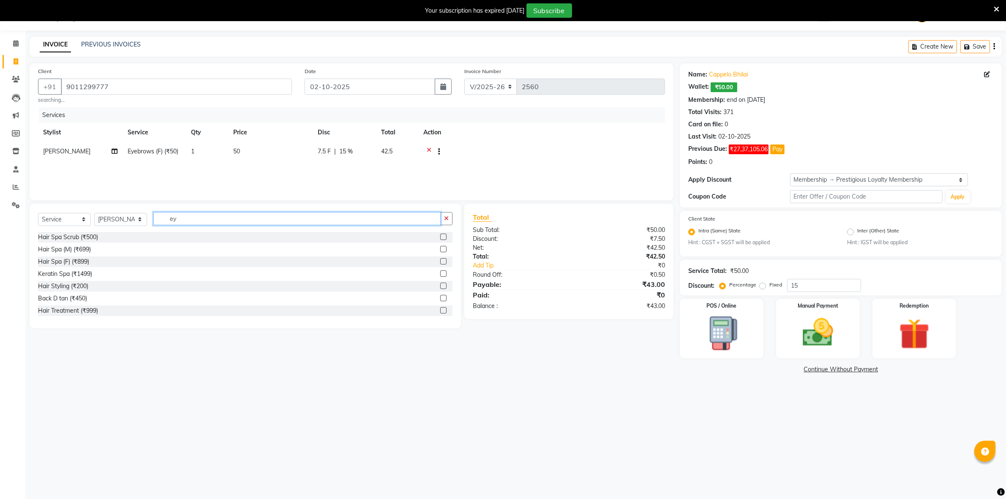
click at [194, 221] on input "ey" at bounding box center [296, 218] width 287 height 13
type input "e"
type input "cut"
click at [61, 273] on div "Baby Hair Cut (₹200)" at bounding box center [66, 274] width 57 height 9
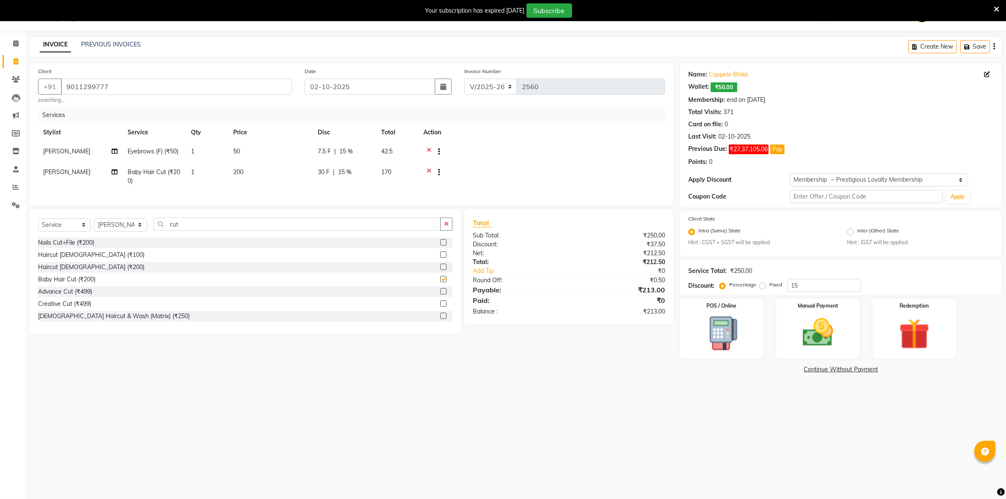
checkbox input "false"
click at [797, 285] on input "15" at bounding box center [824, 285] width 74 height 13
type input "1"
click at [603, 178] on div at bounding box center [542, 173] width 237 height 11
click at [817, 320] on img at bounding box center [818, 332] width 52 height 37
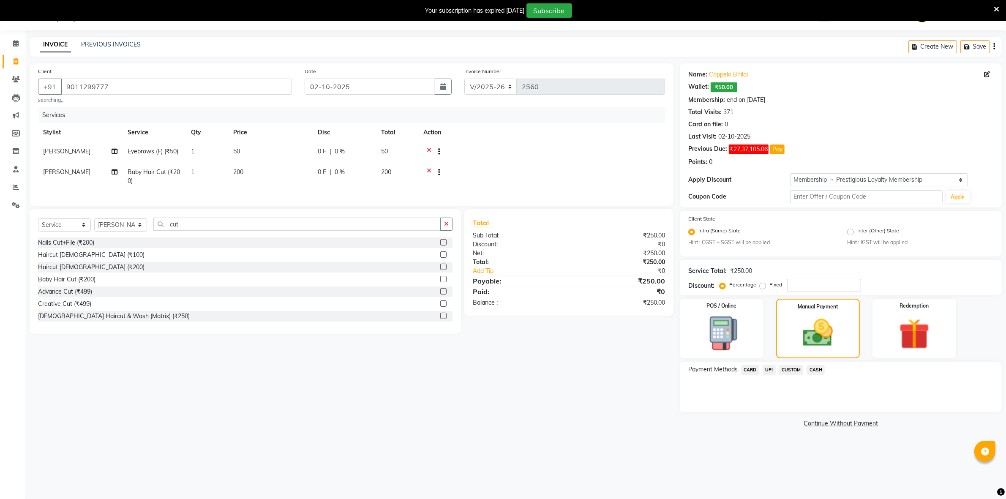
click at [768, 366] on span "UPI" at bounding box center [769, 370] width 13 height 10
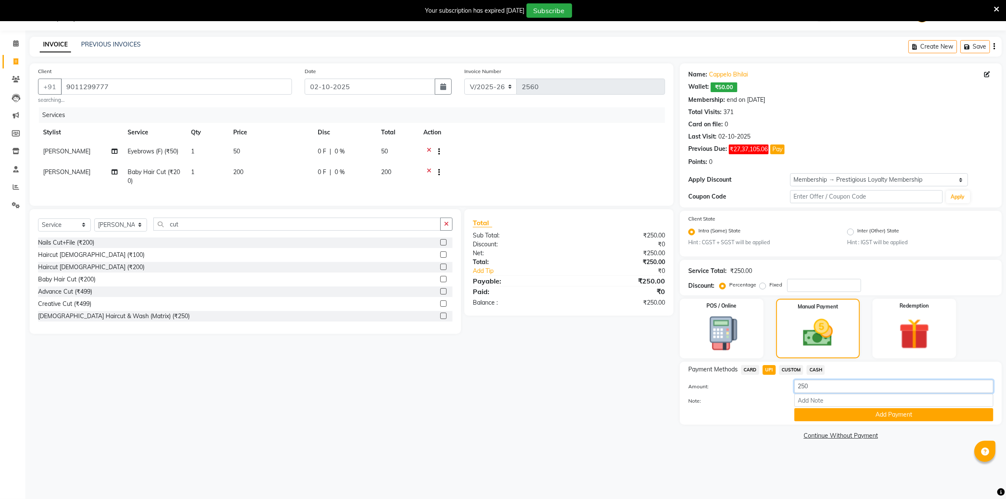
click at [812, 387] on input "250" at bounding box center [894, 386] width 199 height 13
type input "2"
type input "50"
click at [833, 413] on button "Add Payment" at bounding box center [894, 414] width 199 height 13
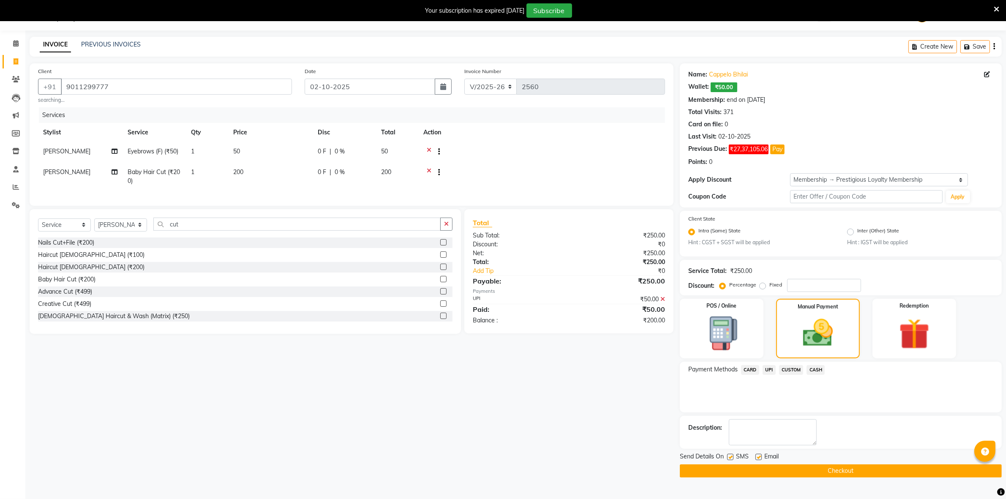
click at [750, 370] on span "CARD" at bounding box center [750, 370] width 18 height 10
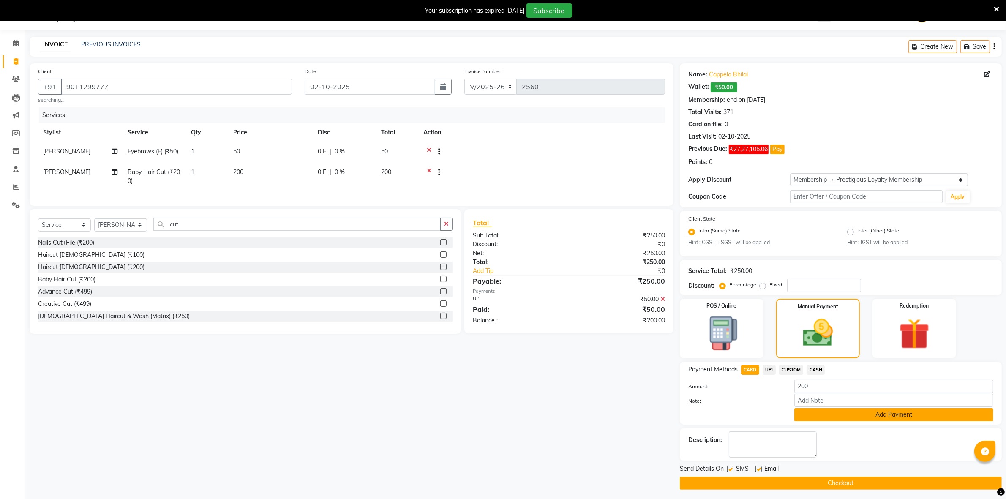
click at [862, 417] on button "Add Payment" at bounding box center [894, 414] width 199 height 13
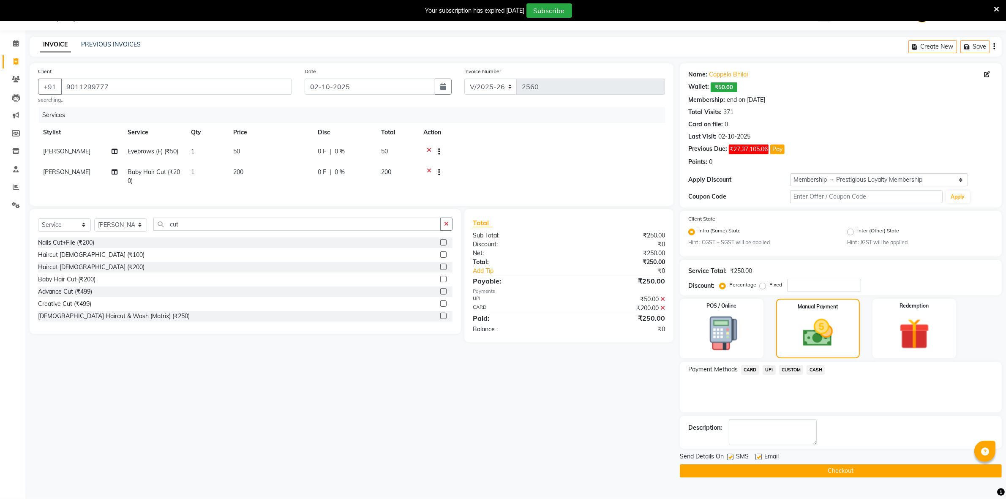
click at [856, 471] on button "Checkout" at bounding box center [841, 471] width 322 height 13
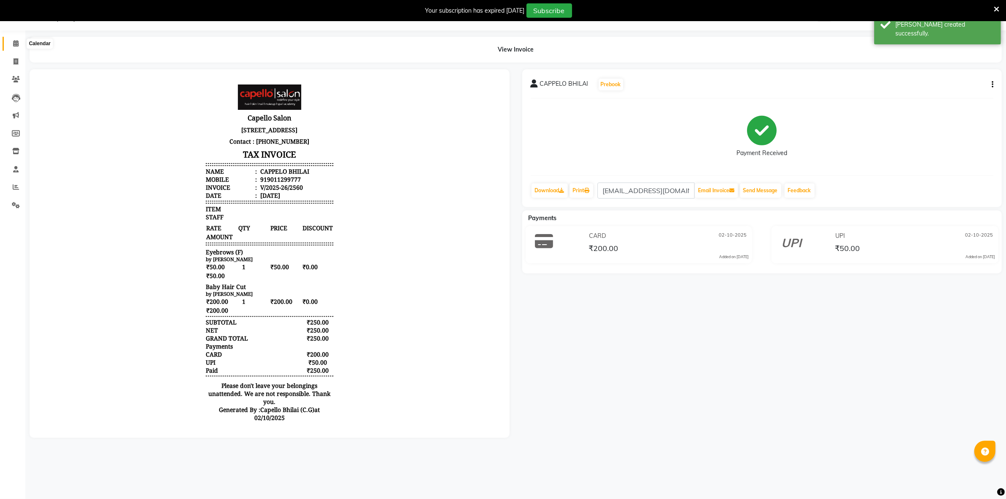
click at [12, 41] on span at bounding box center [15, 44] width 15 height 10
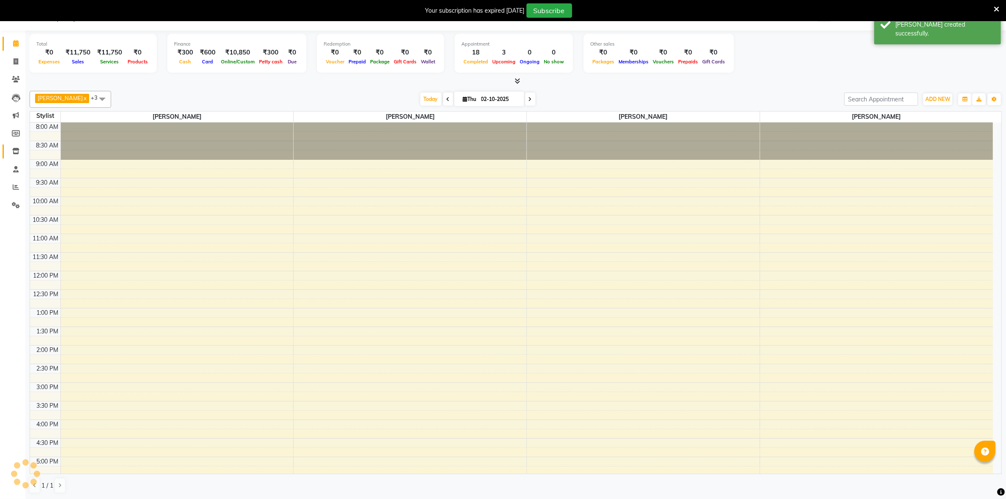
scroll to position [159, 0]
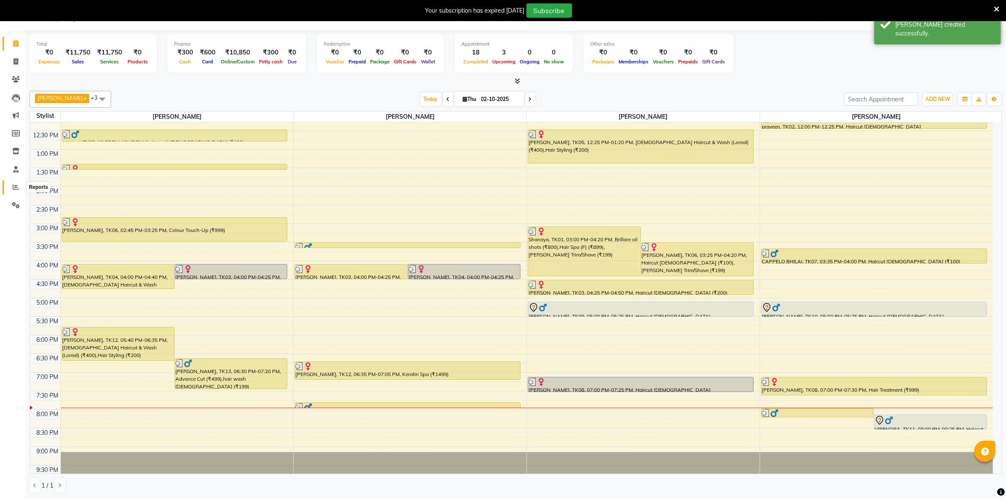
click at [16, 183] on span at bounding box center [15, 188] width 15 height 10
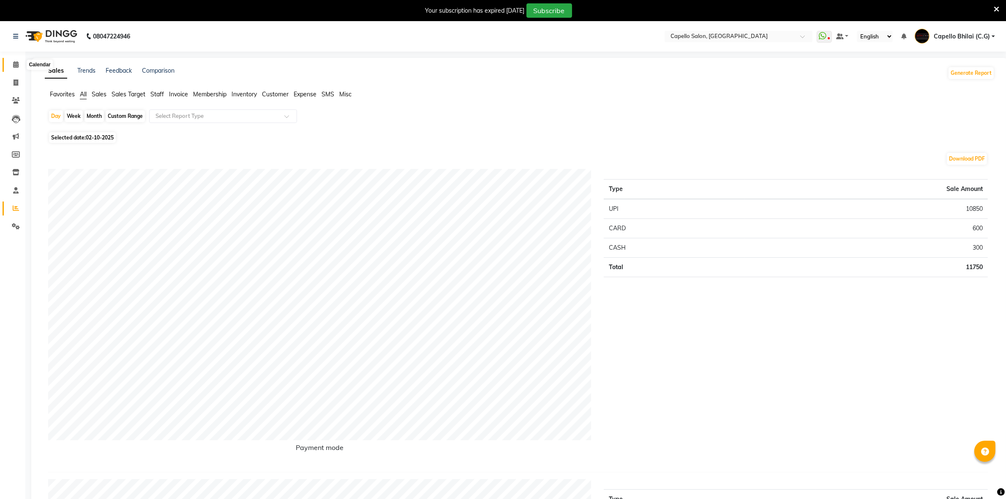
click at [16, 66] on icon at bounding box center [15, 64] width 5 height 6
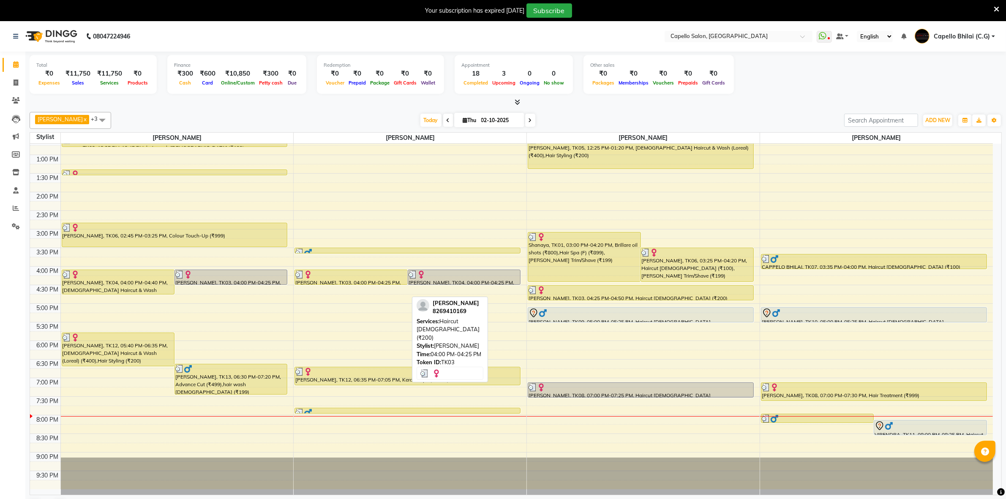
scroll to position [175, 0]
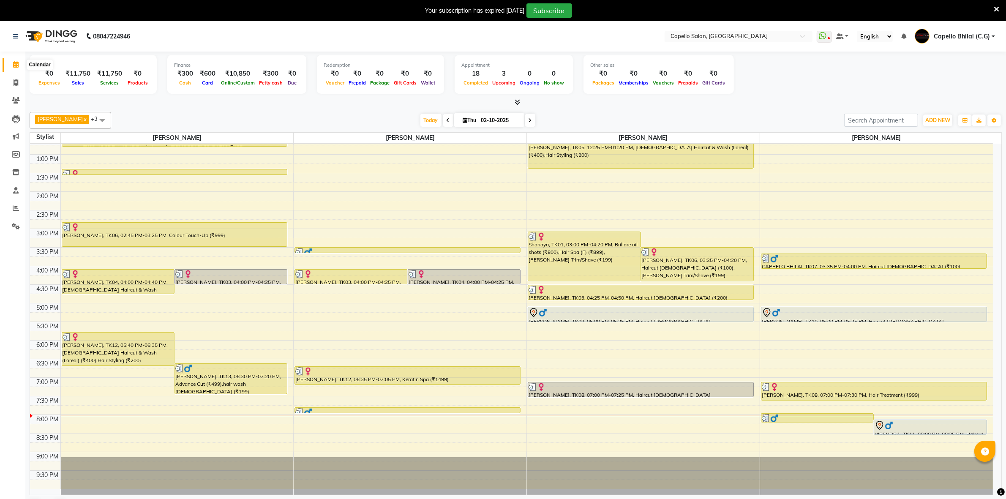
click at [12, 66] on span at bounding box center [15, 65] width 15 height 10
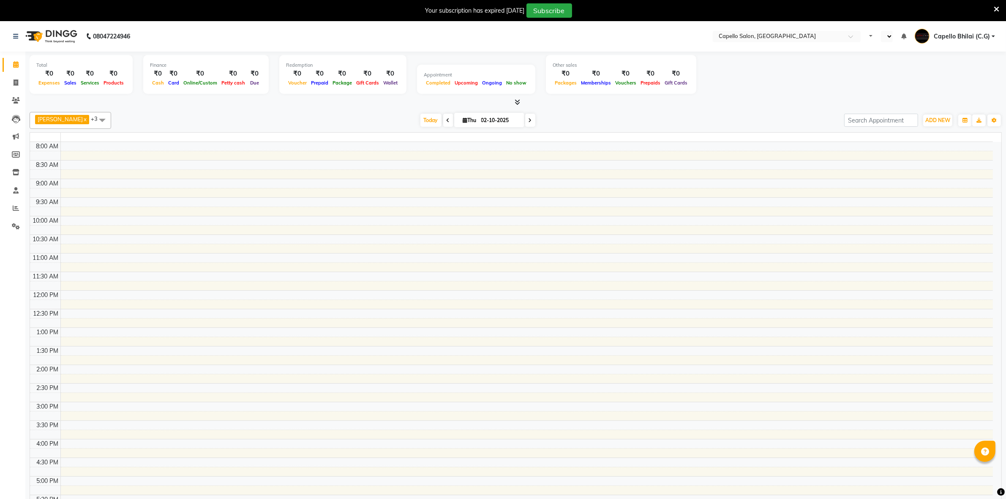
select select "en"
